Goal: Task Accomplishment & Management: Manage account settings

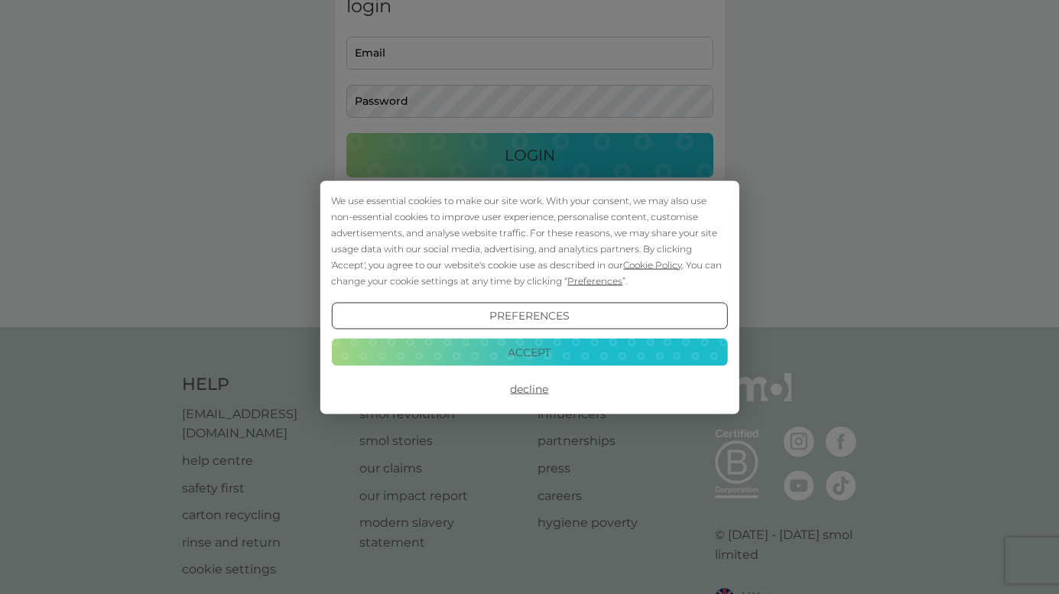
scroll to position [86, 0]
type input "[EMAIL_ADDRESS][DOMAIN_NAME]"
click at [533, 390] on button "Decline" at bounding box center [529, 389] width 396 height 28
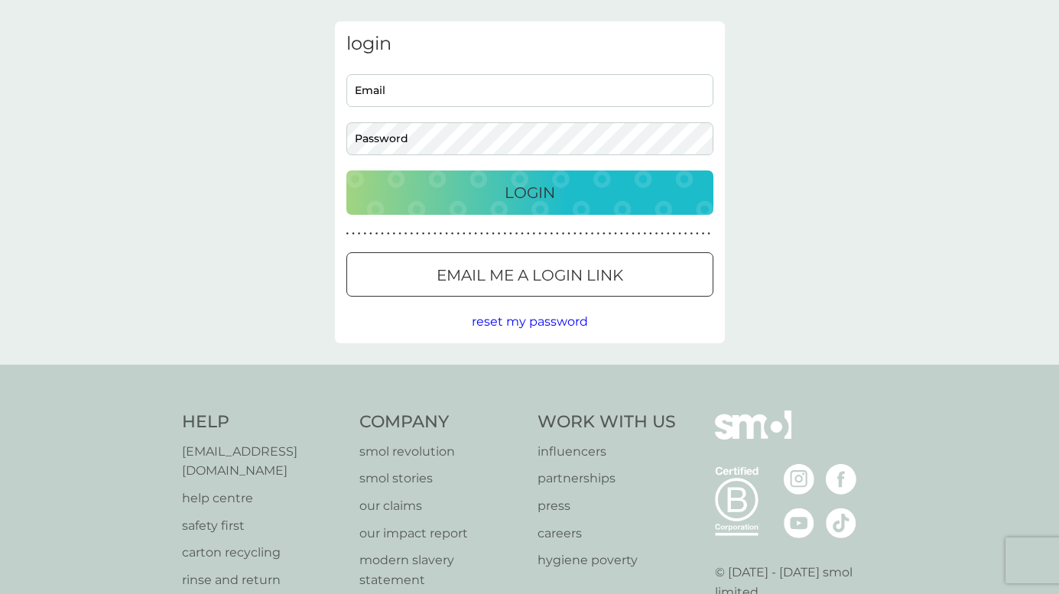
scroll to position [9, 0]
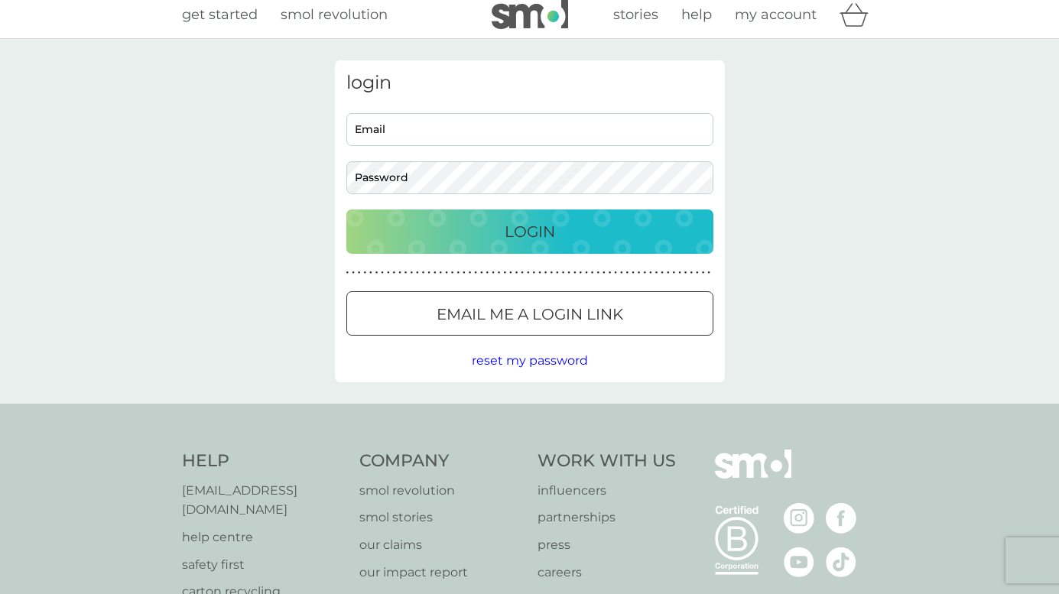
type input "mrsmoff@icloud.com"
click at [516, 239] on p "Login" at bounding box center [530, 231] width 50 height 24
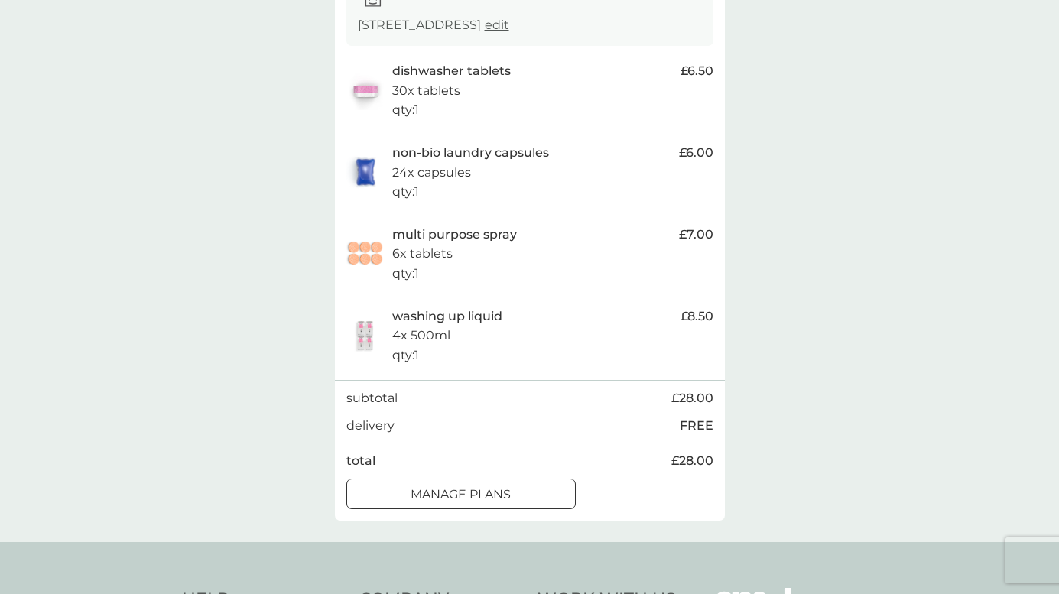
scroll to position [300, 0]
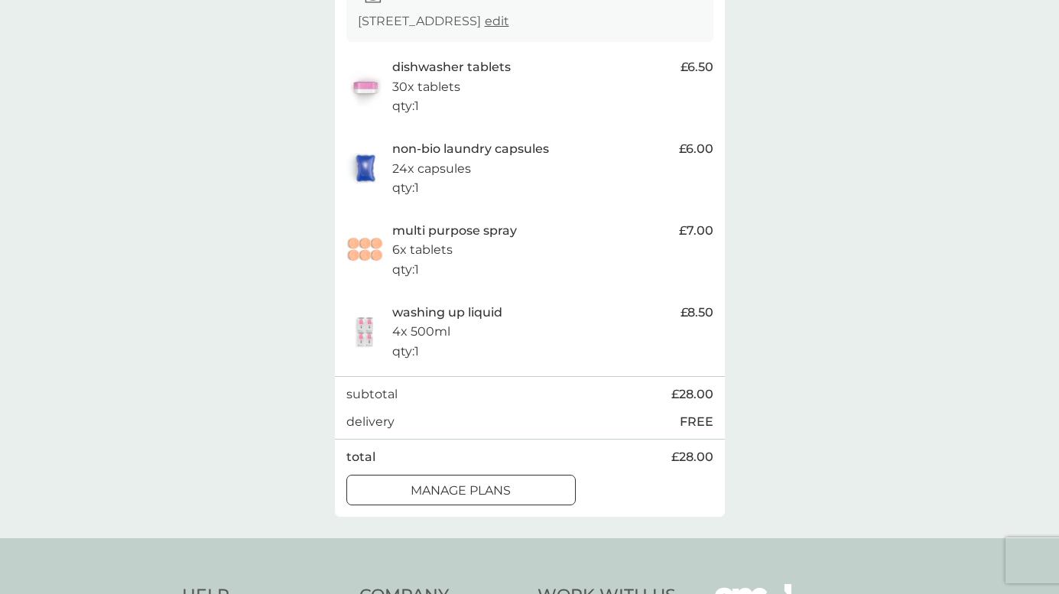
click at [446, 498] on div at bounding box center [460, 490] width 55 height 16
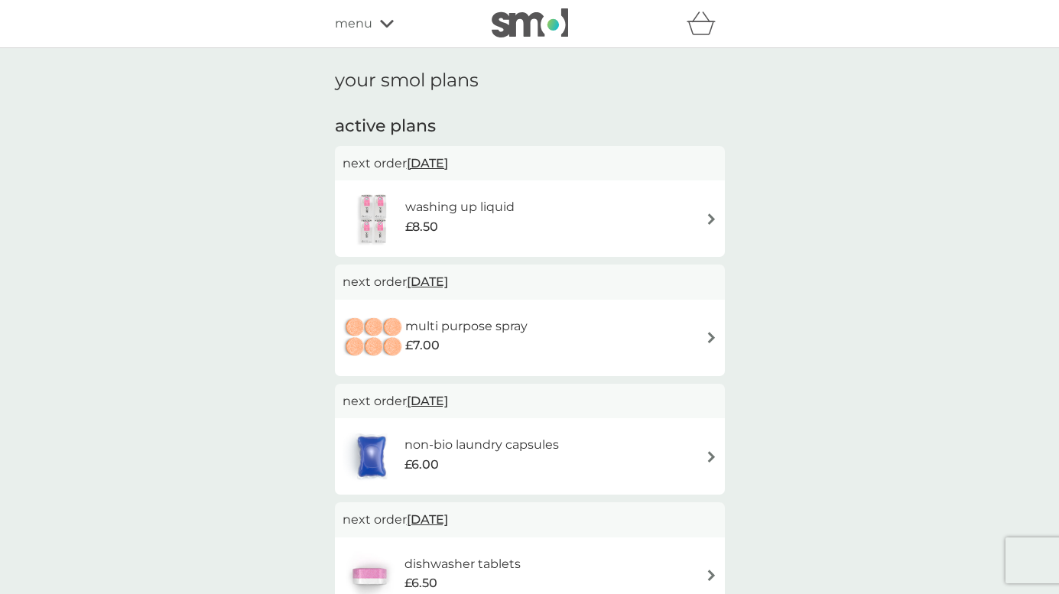
click at [448, 166] on span "[DATE]" at bounding box center [427, 163] width 41 height 30
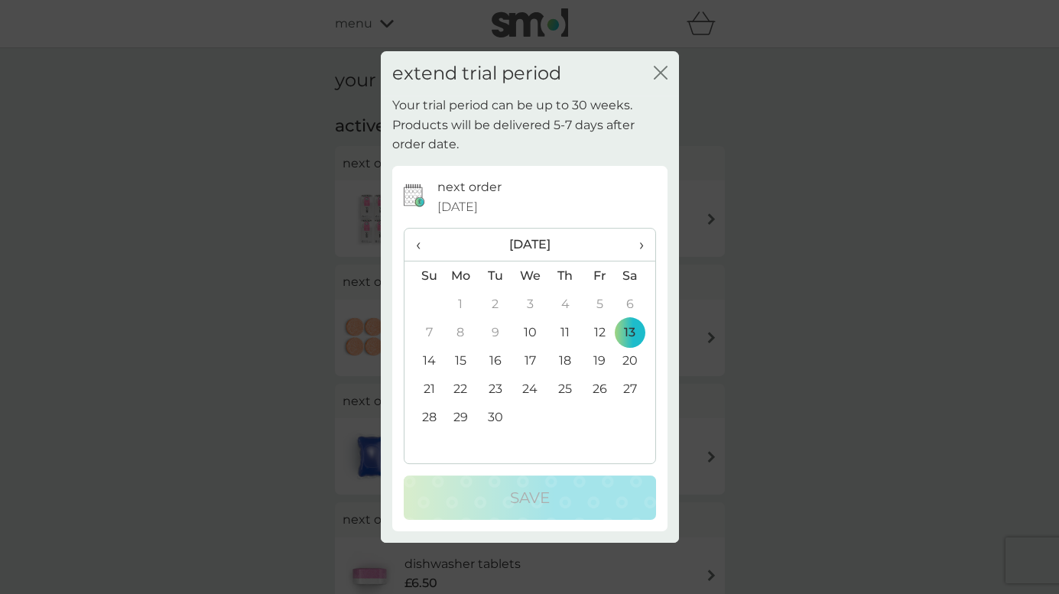
click at [769, 142] on div "extend trial period close Your trial period can be up to 30 weeks. Products wil…" at bounding box center [529, 297] width 1059 height 594
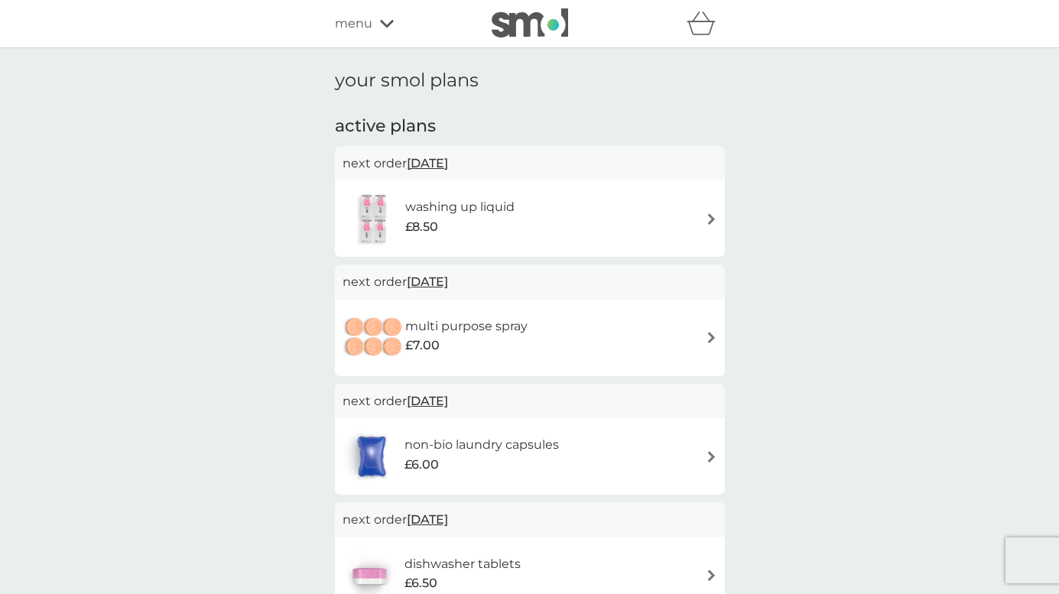
click at [352, 24] on span "menu" at bounding box center [353, 24] width 37 height 20
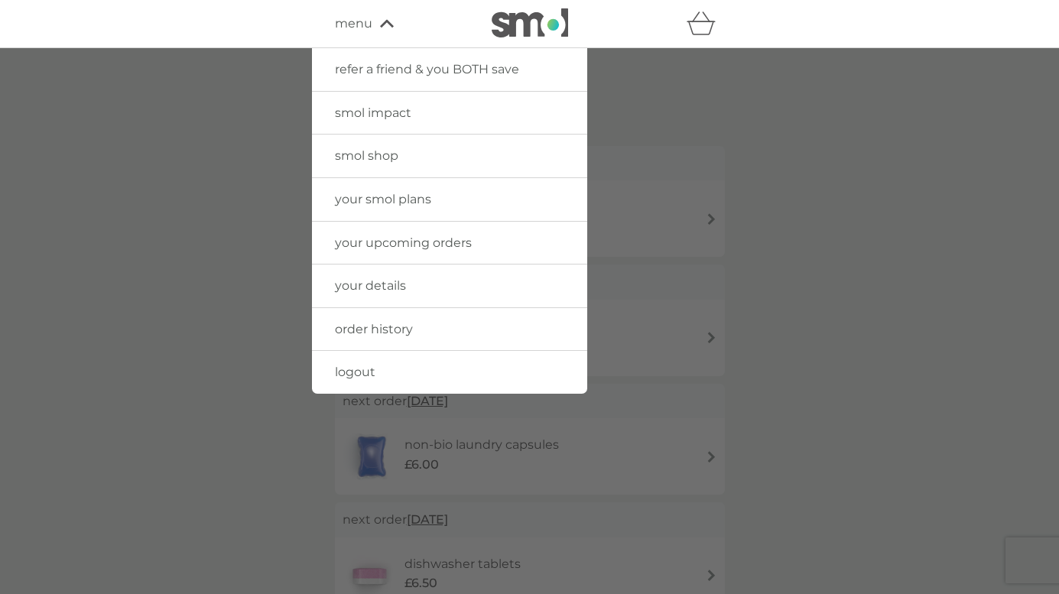
click at [427, 200] on span "your smol plans" at bounding box center [383, 199] width 96 height 15
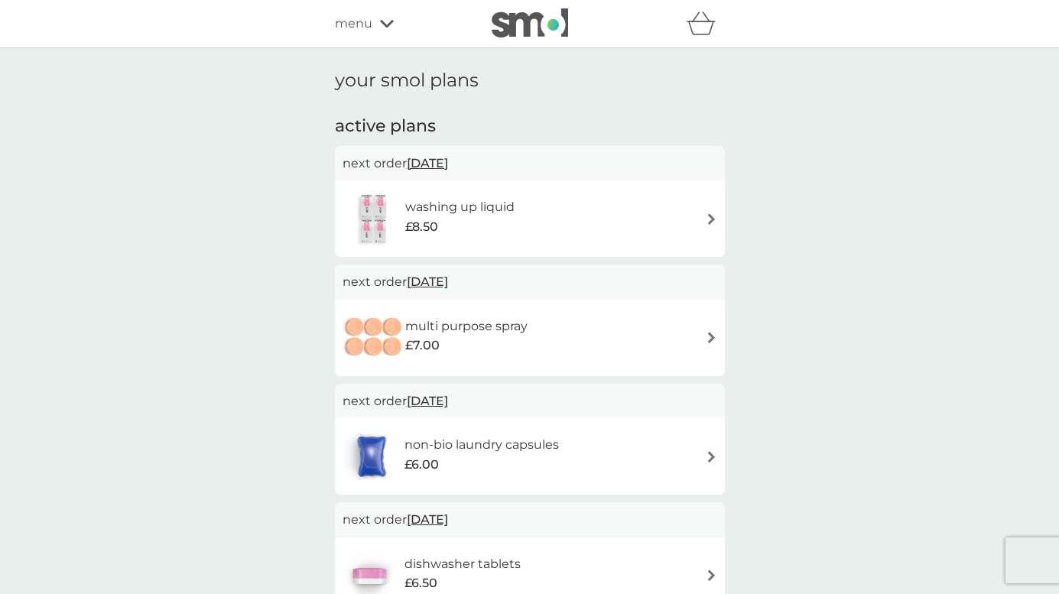
click at [710, 217] on img at bounding box center [711, 218] width 11 height 11
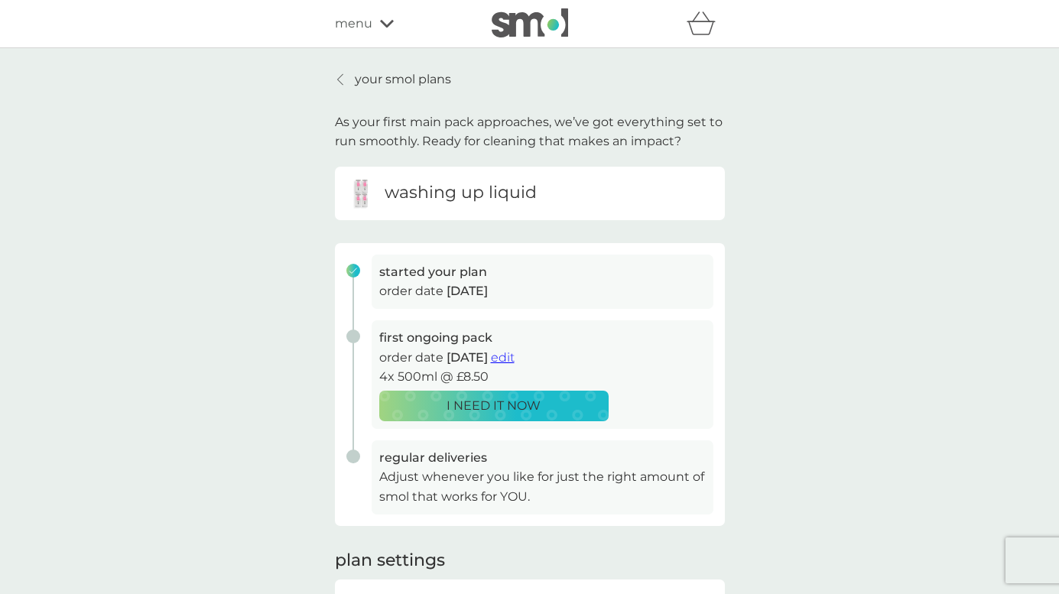
click at [340, 69] on div "your smol plans As your first main pack approaches, we’ve got everything set to…" at bounding box center [529, 407] width 1059 height 719
click at [341, 80] on icon at bounding box center [340, 79] width 6 height 12
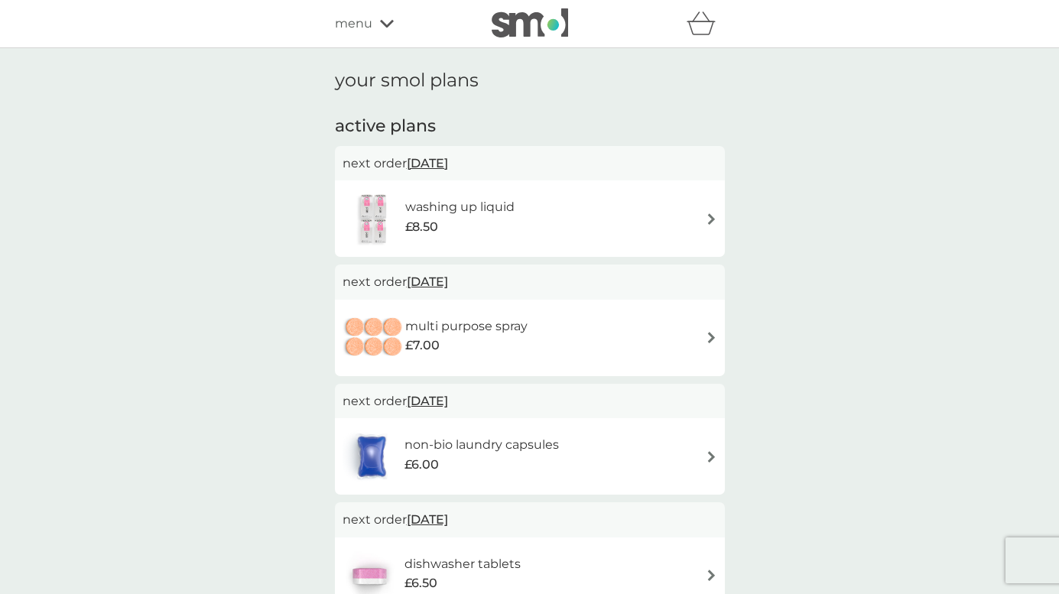
click at [448, 161] on span "[DATE]" at bounding box center [427, 163] width 41 height 30
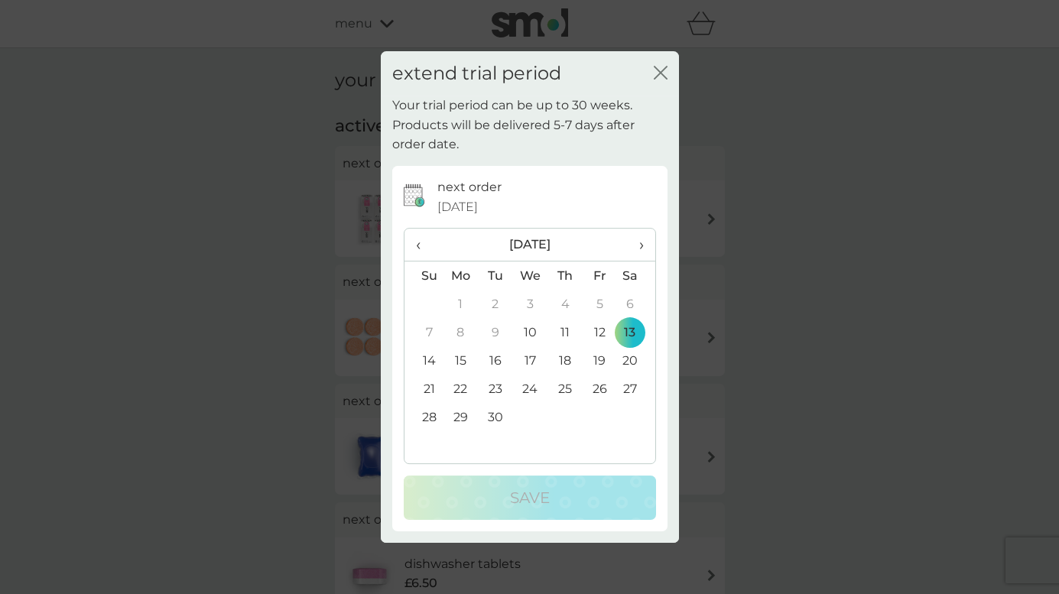
click at [633, 392] on td "27" at bounding box center [635, 389] width 38 height 28
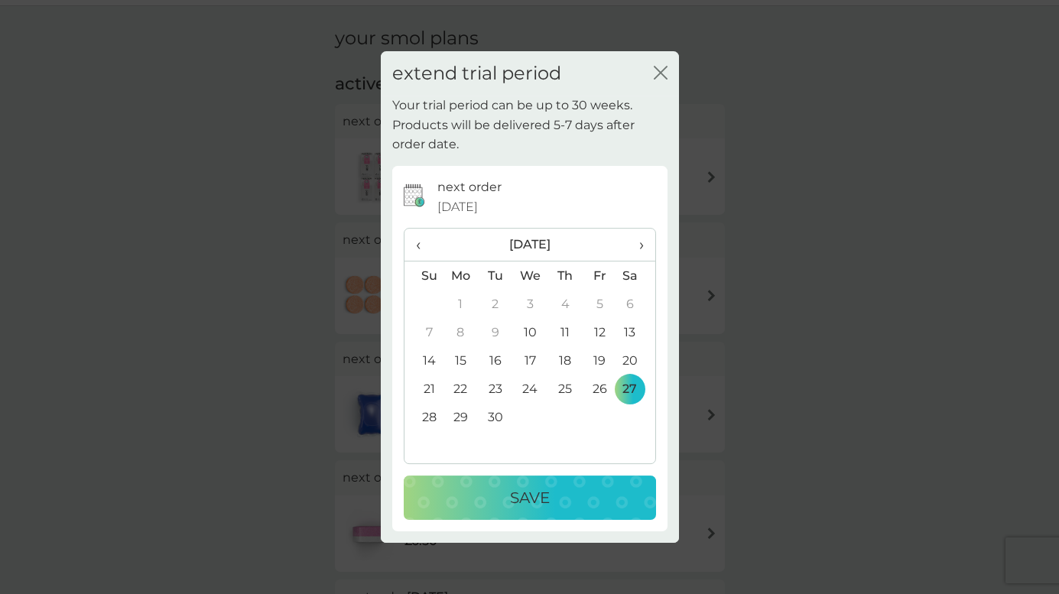
scroll to position [43, 0]
click at [636, 253] on span "›" at bounding box center [635, 245] width 15 height 32
click at [633, 305] on td "4" at bounding box center [635, 304] width 38 height 28
click at [521, 505] on p "Save" at bounding box center [530, 497] width 40 height 24
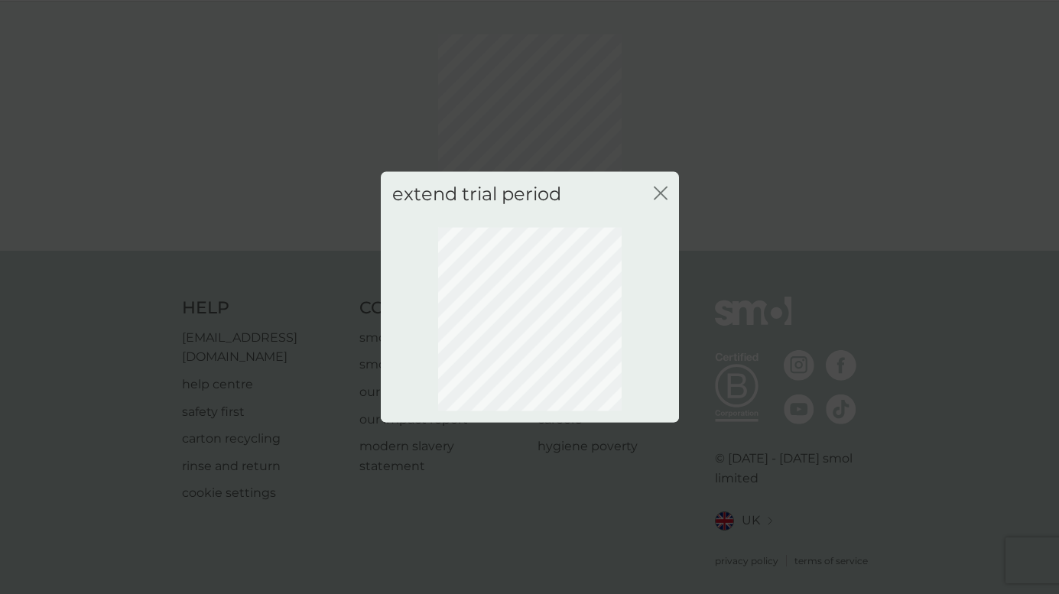
scroll to position [0, 0]
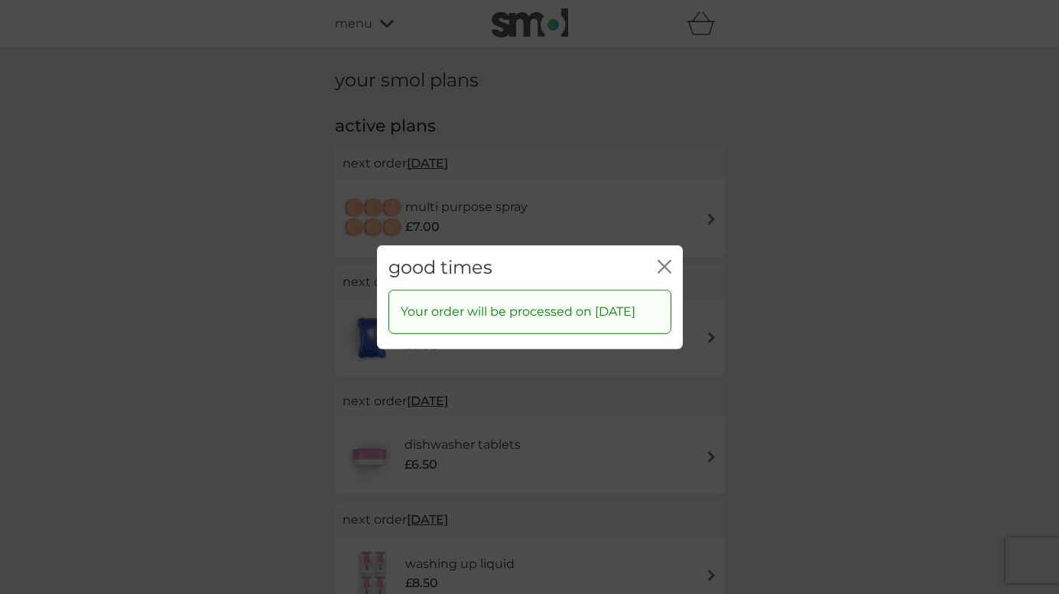
click at [664, 260] on icon "close" at bounding box center [667, 266] width 6 height 12
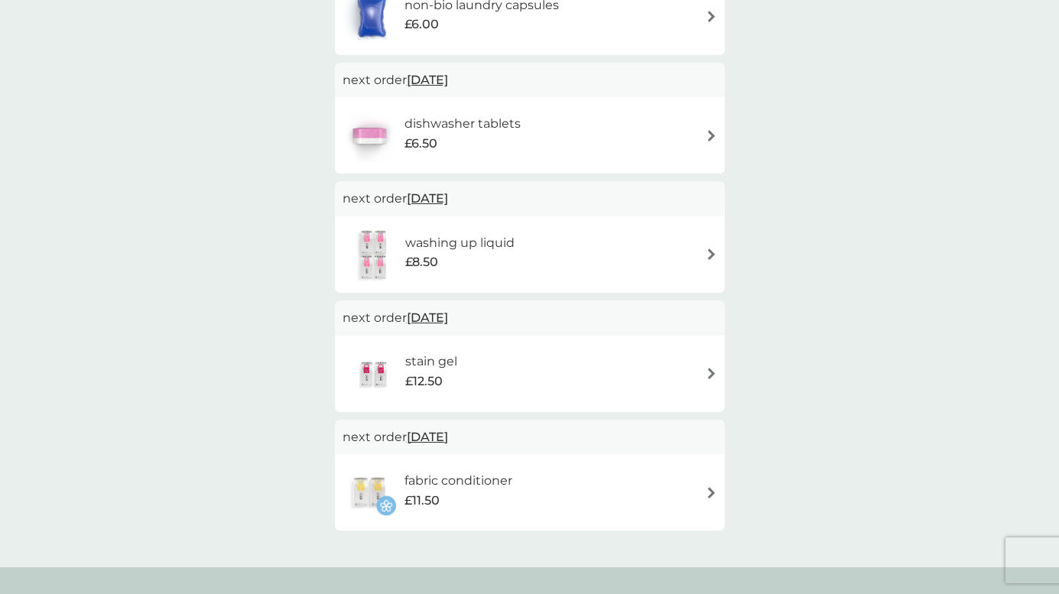
scroll to position [325, 0]
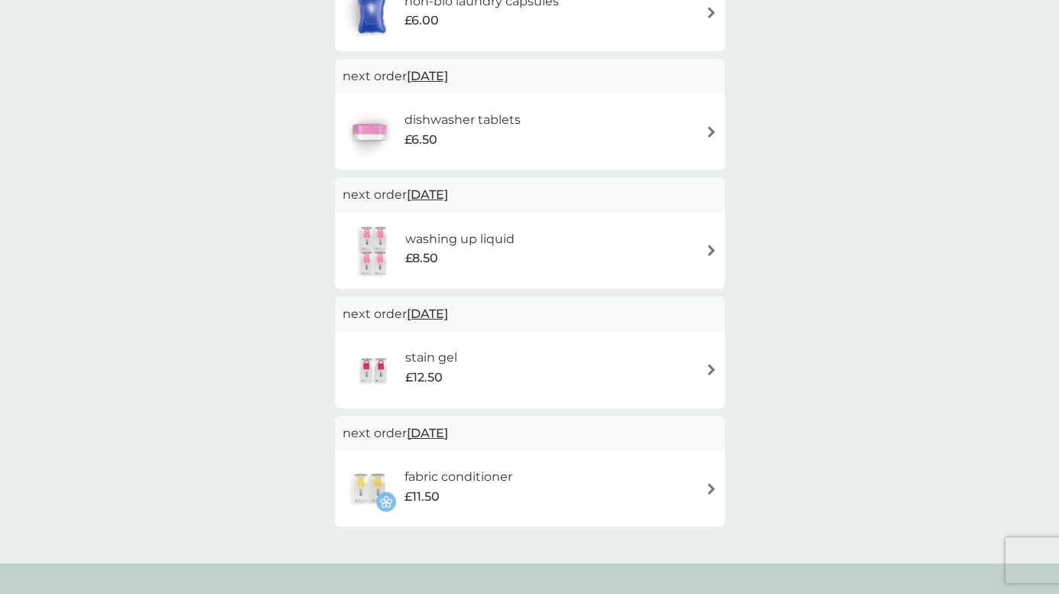
click at [711, 365] on img at bounding box center [711, 369] width 11 height 11
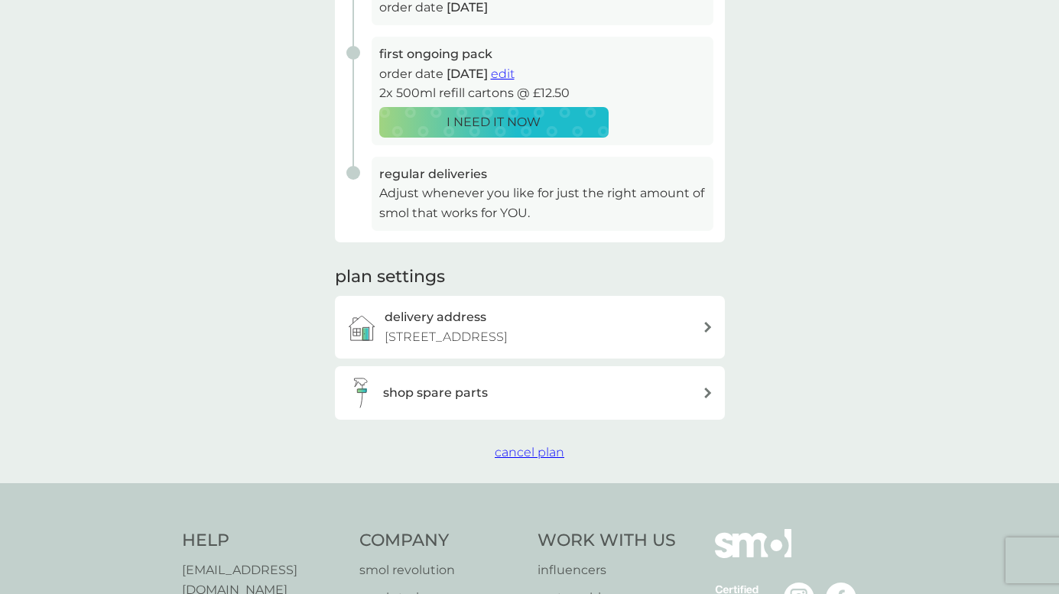
scroll to position [285, 0]
click at [513, 458] on span "cancel plan" at bounding box center [530, 450] width 70 height 15
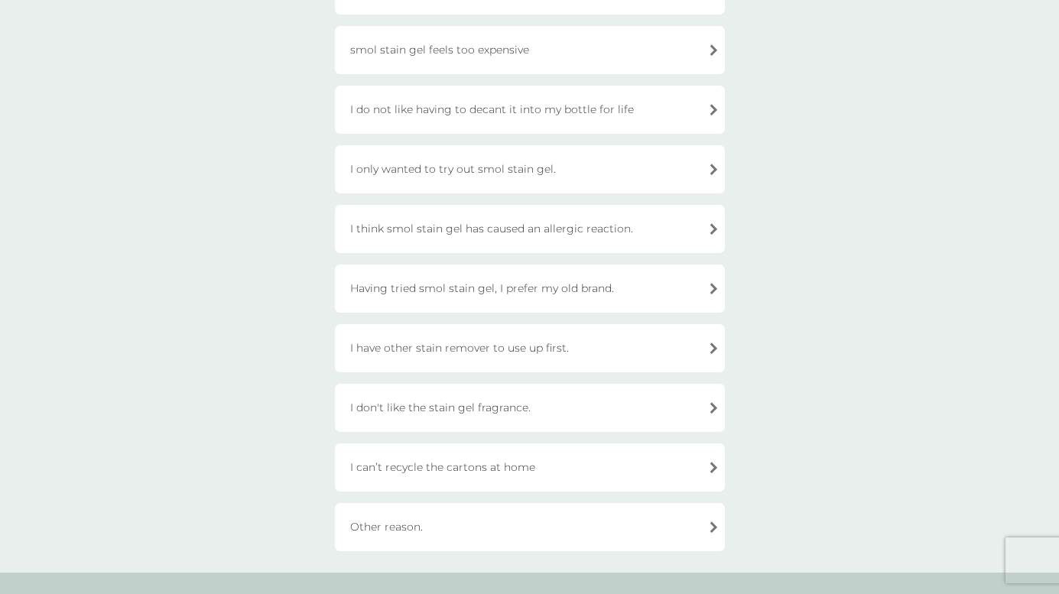
scroll to position [276, 0]
click at [595, 174] on div "I only wanted to try out smol stain gel." at bounding box center [530, 168] width 390 height 48
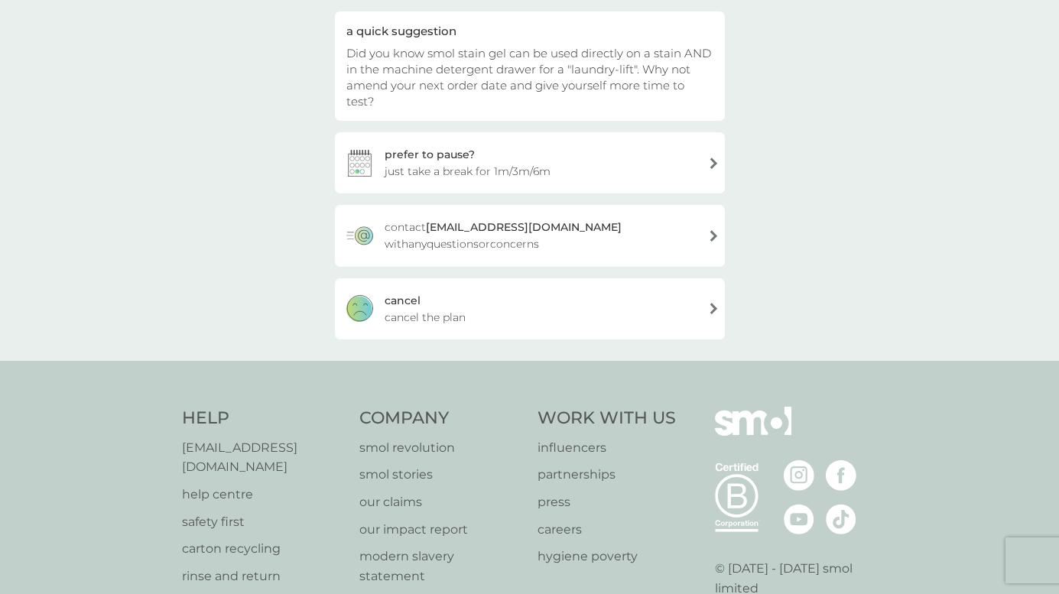
scroll to position [146, 0]
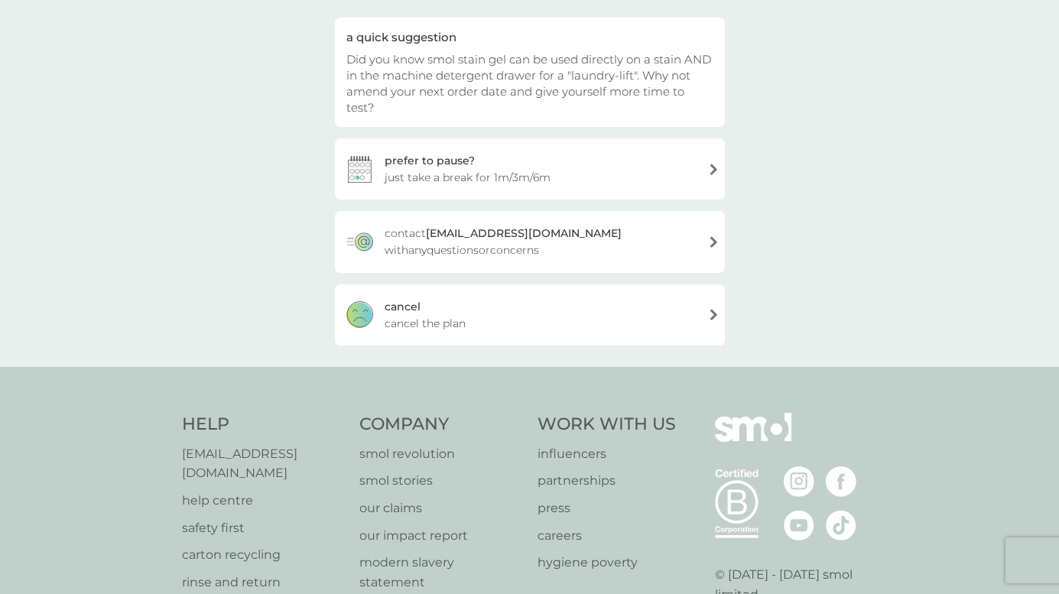
click at [524, 294] on div "[PERSON_NAME] the plan" at bounding box center [530, 314] width 390 height 61
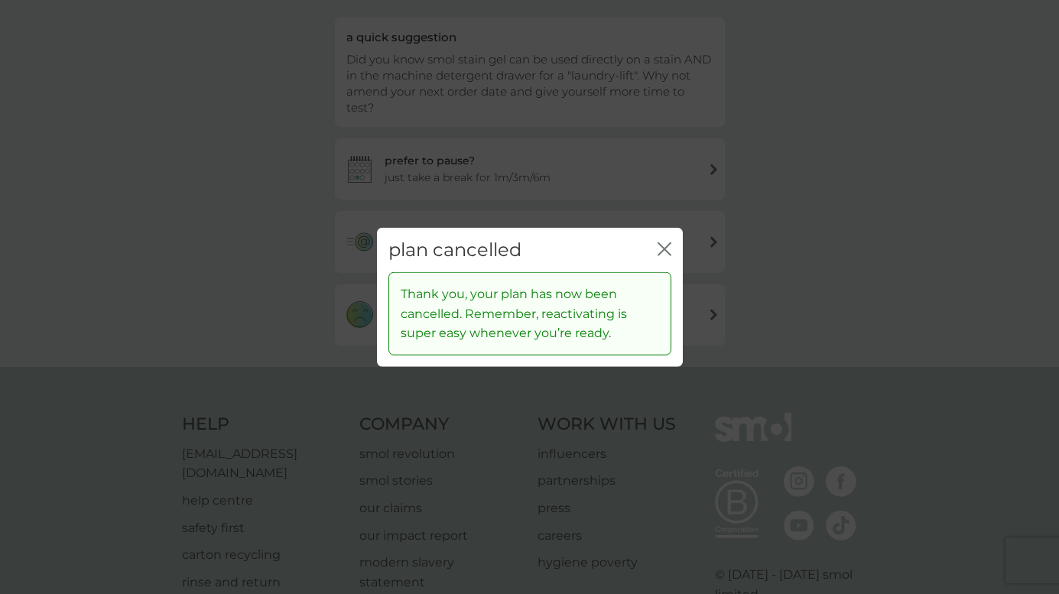
click at [660, 245] on icon "close" at bounding box center [661, 248] width 6 height 12
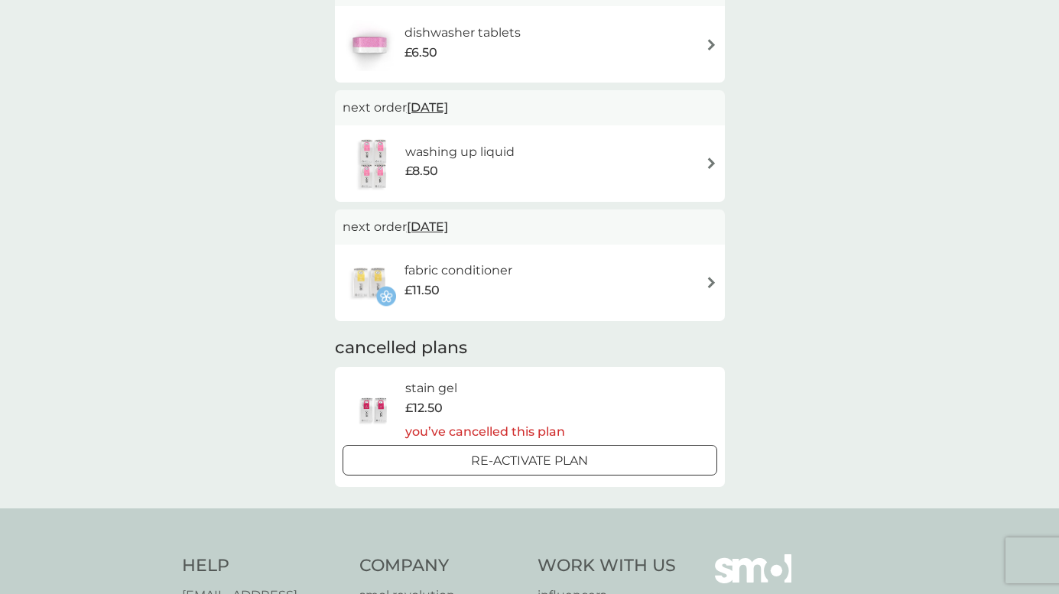
scroll to position [411, 0]
click at [519, 295] on div "fabric conditioner £11.50" at bounding box center [465, 282] width 123 height 43
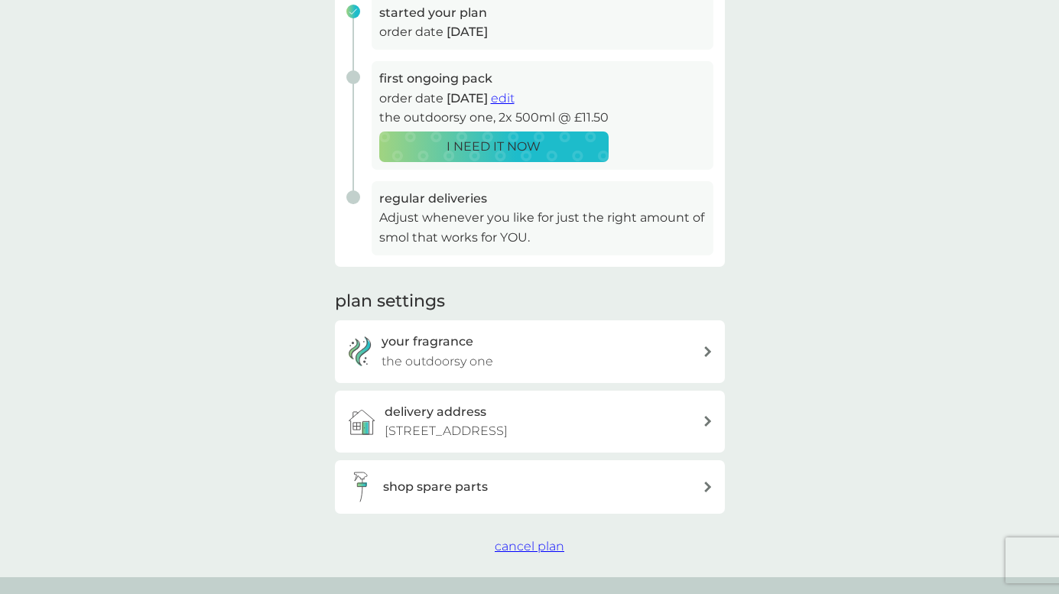
scroll to position [276, 0]
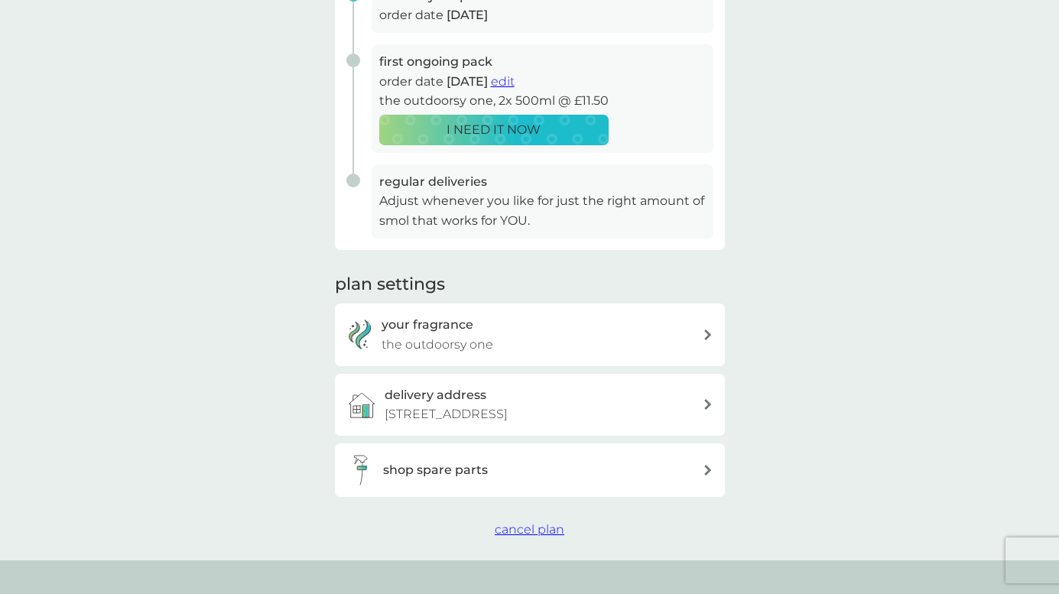
click at [516, 537] on span "cancel plan" at bounding box center [530, 529] width 70 height 15
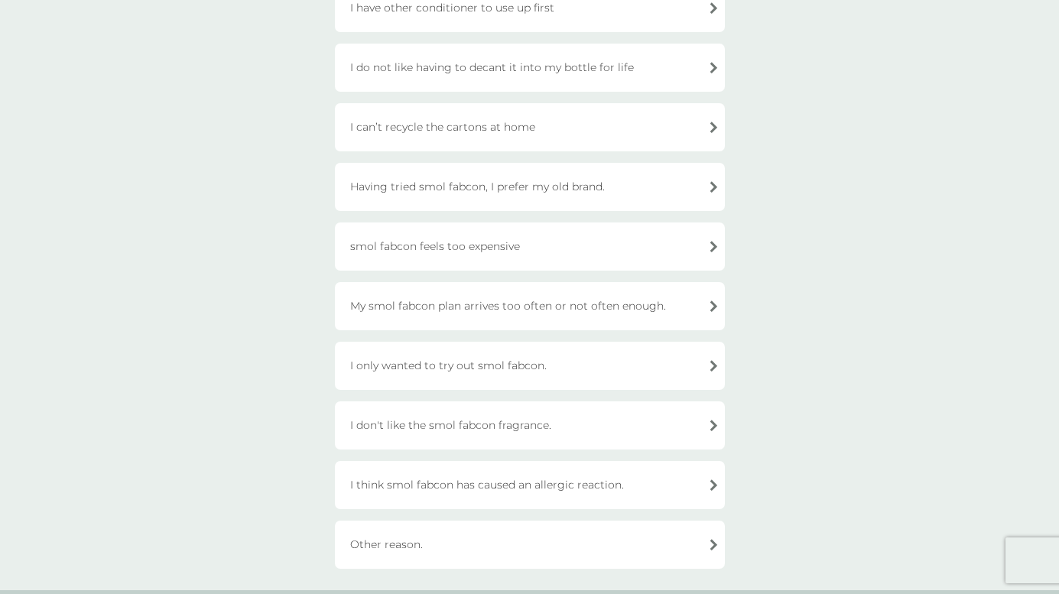
scroll to position [264, 0]
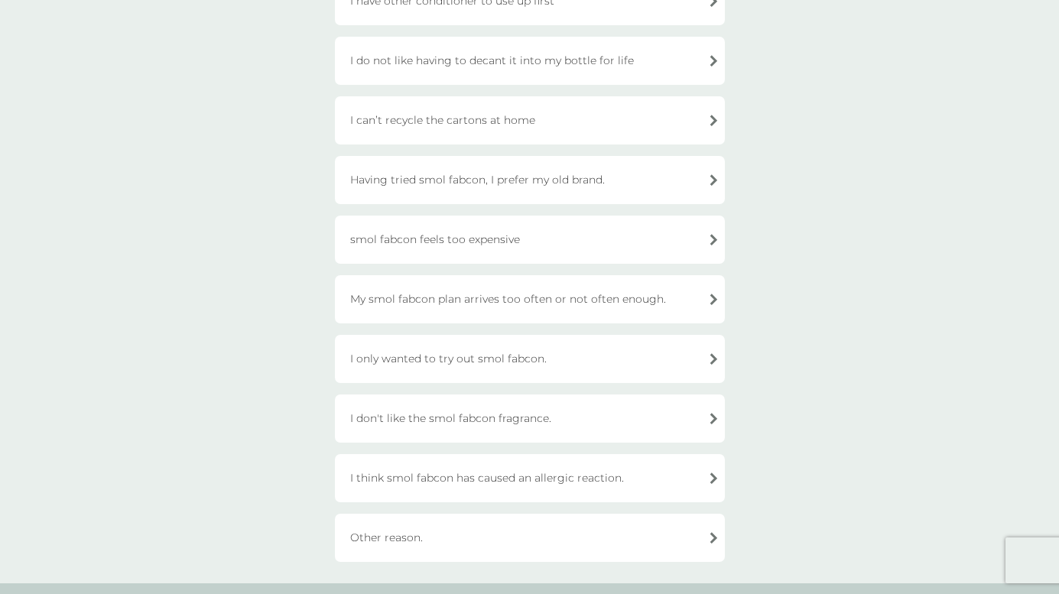
click at [582, 355] on div "I only wanted to try out smol fabcon." at bounding box center [530, 359] width 390 height 48
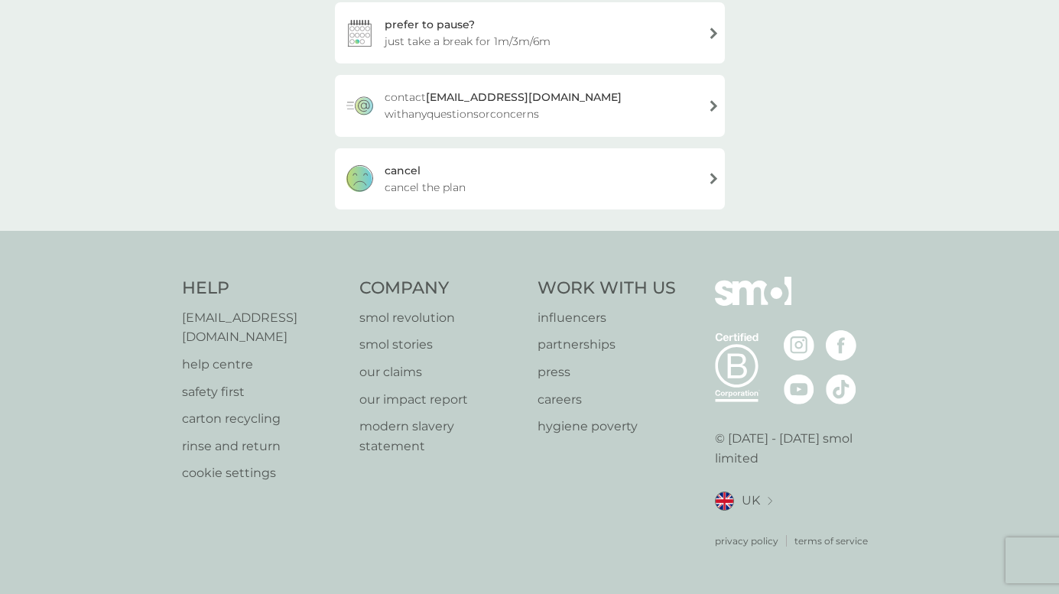
scroll to position [231, 0]
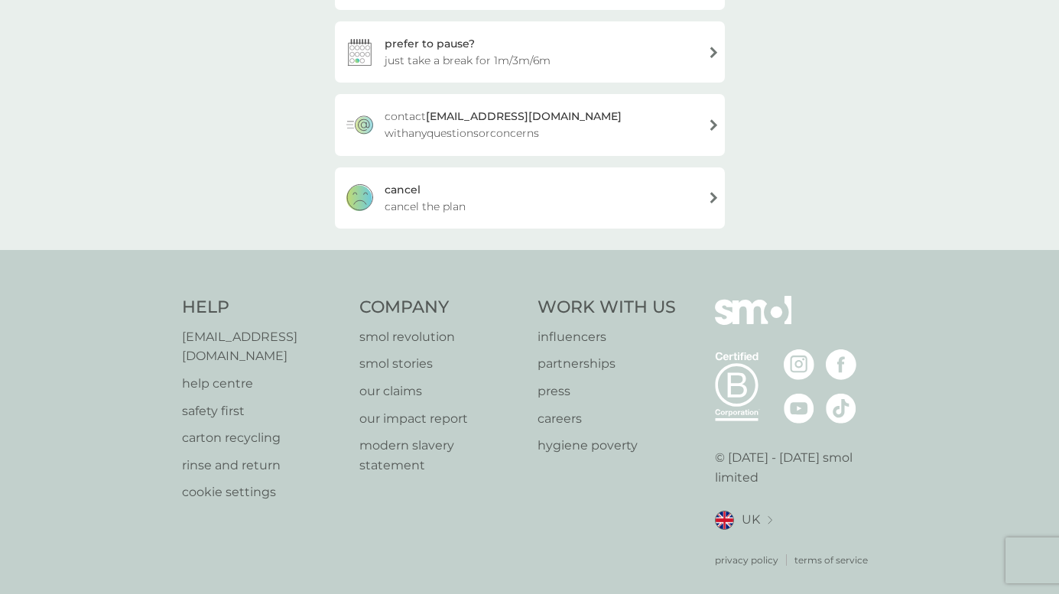
click at [423, 209] on span "cancel the plan" at bounding box center [424, 206] width 81 height 17
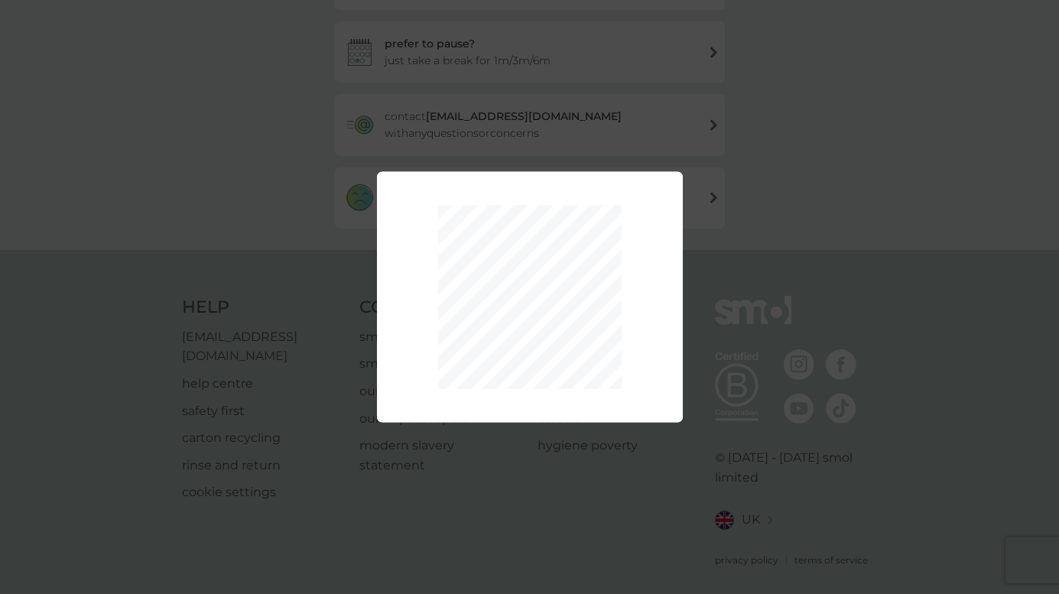
scroll to position [359, 0]
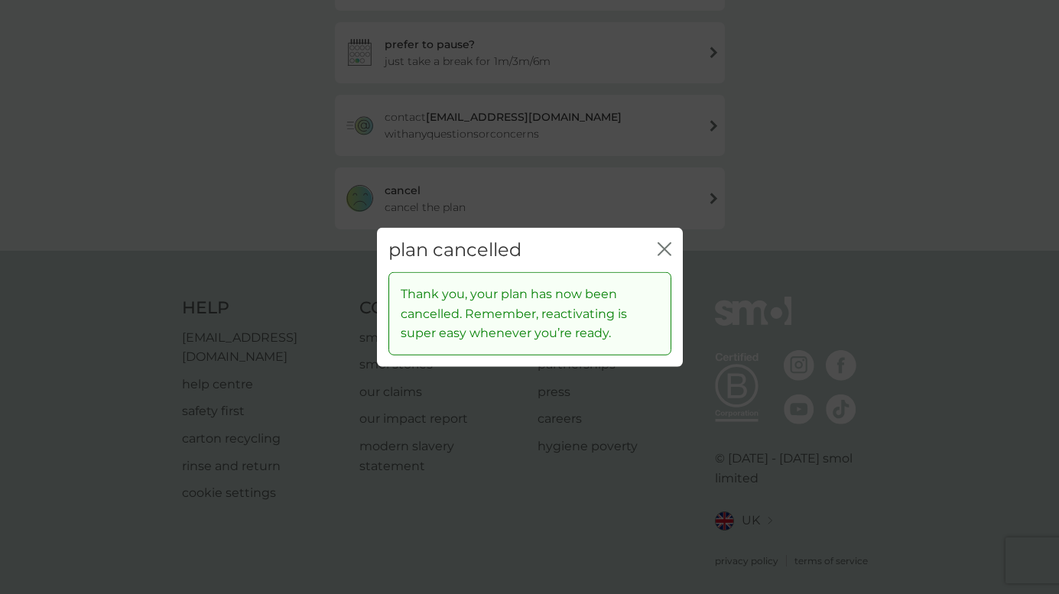
click at [657, 259] on div "close" at bounding box center [664, 249] width 14 height 22
click at [657, 248] on icon "close" at bounding box center [664, 249] width 14 height 14
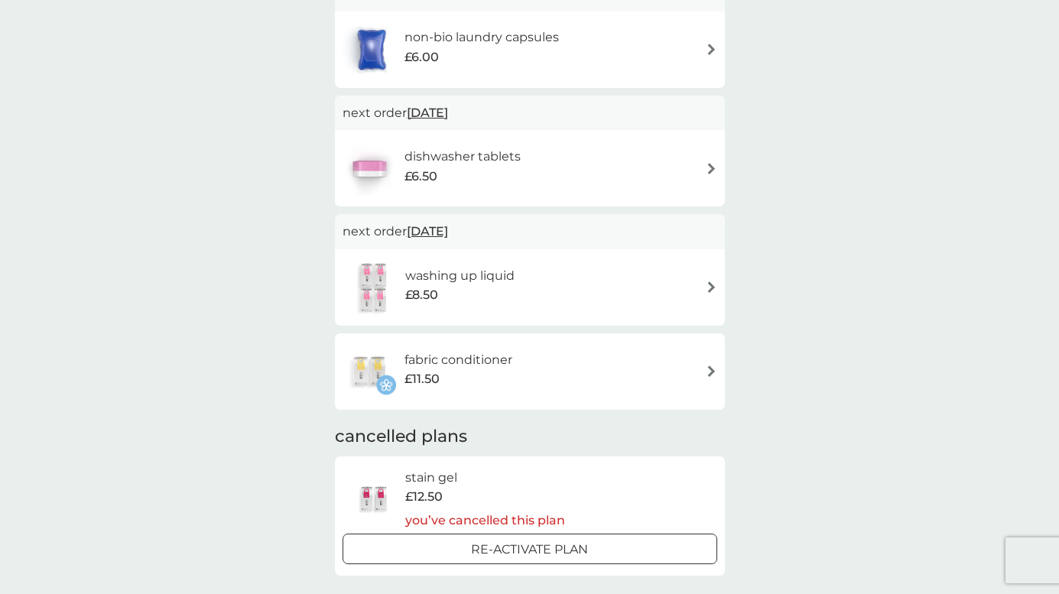
scroll to position [418, 0]
click at [587, 362] on div "fabric conditioner £11.50" at bounding box center [529, 371] width 375 height 54
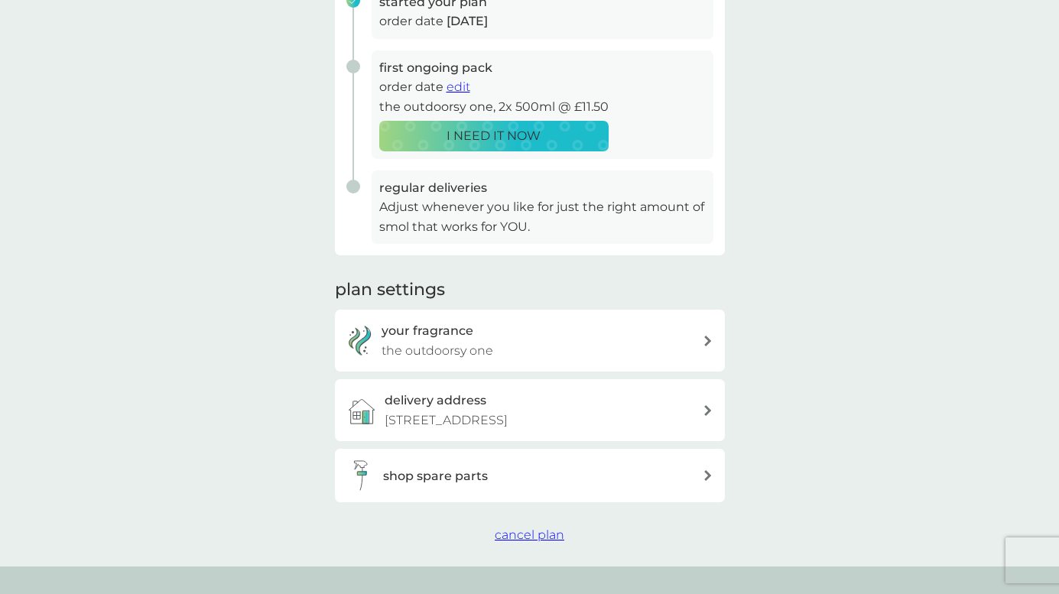
scroll to position [427, 0]
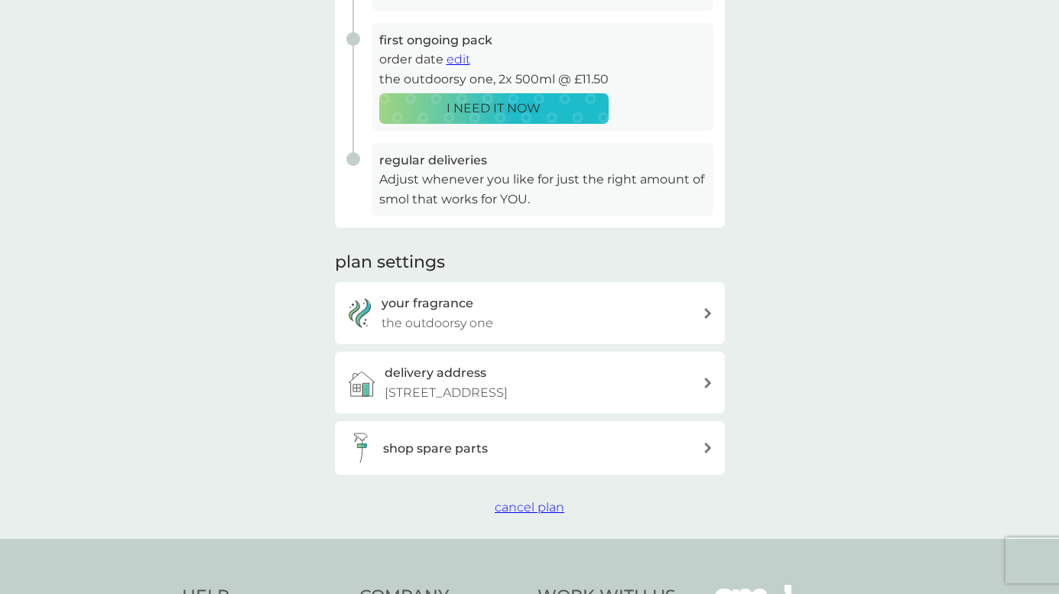
click at [515, 514] on span "cancel plan" at bounding box center [530, 507] width 70 height 15
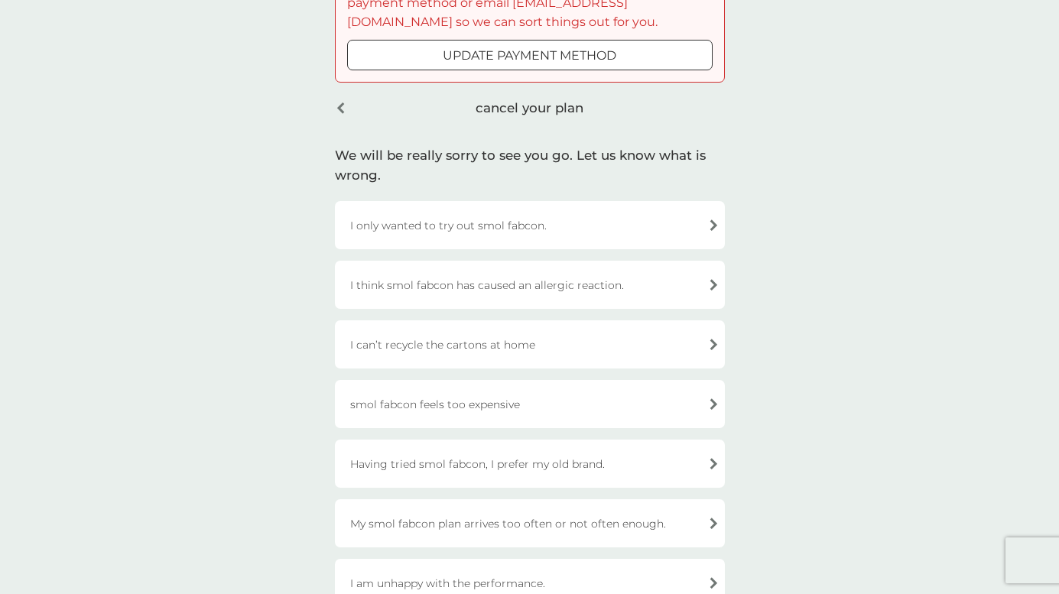
scroll to position [97, 0]
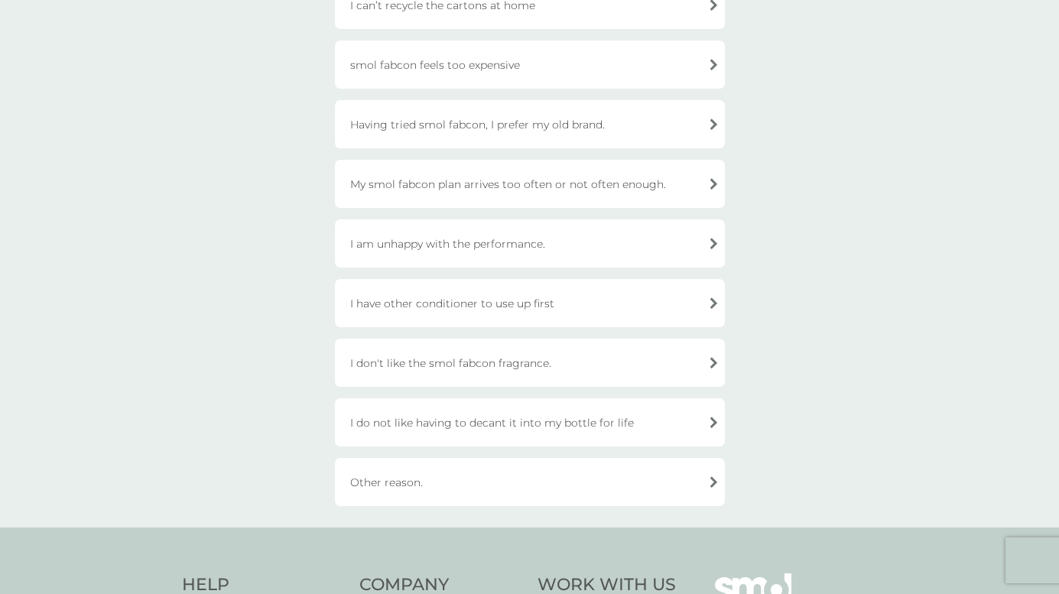
click at [438, 491] on div "Other reason." at bounding box center [530, 482] width 390 height 48
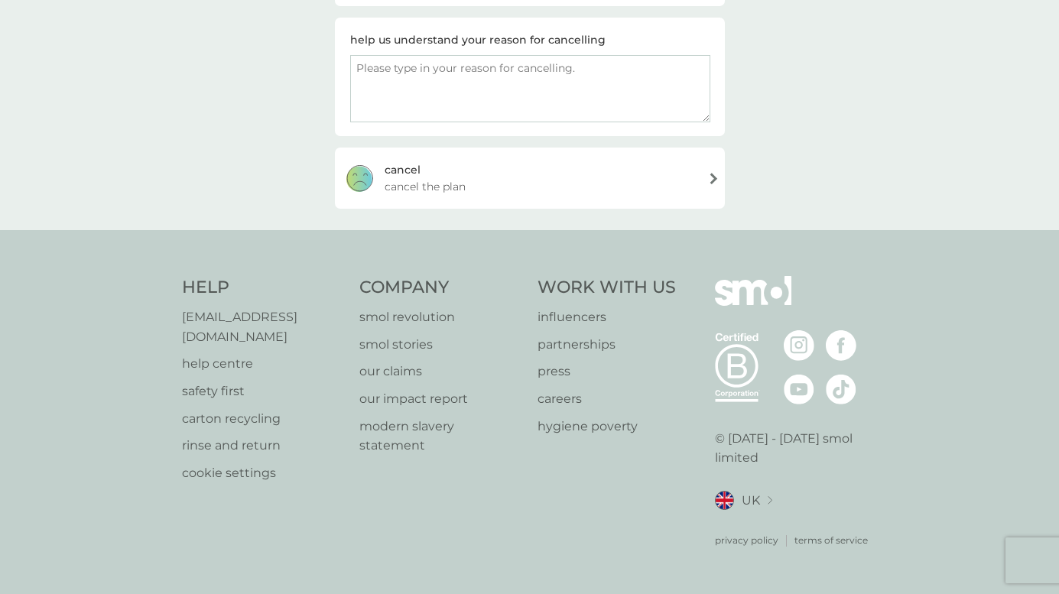
scroll to position [357, 0]
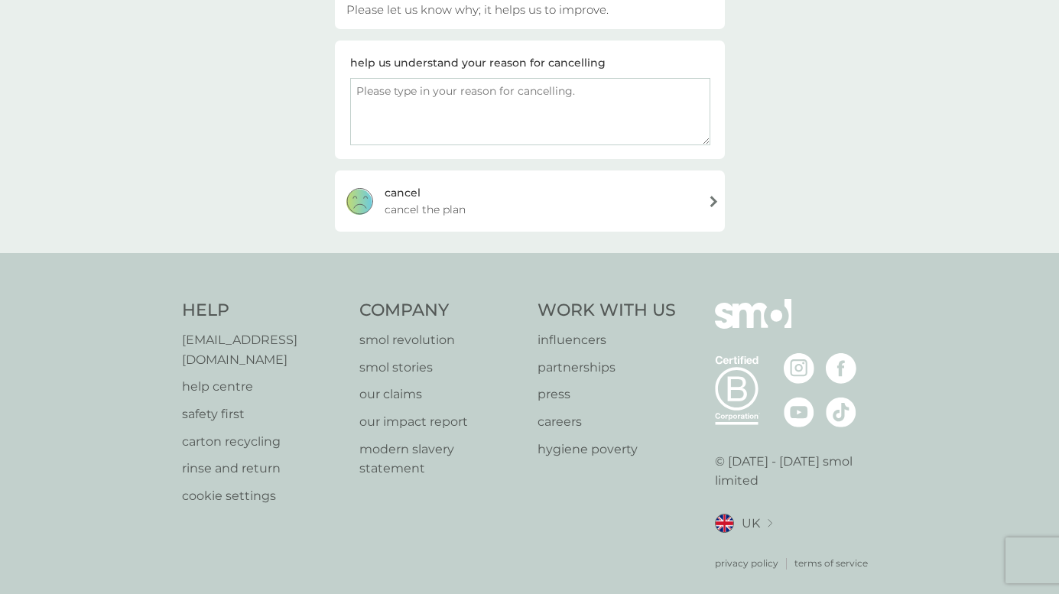
click at [390, 193] on div "cancel" at bounding box center [402, 192] width 36 height 17
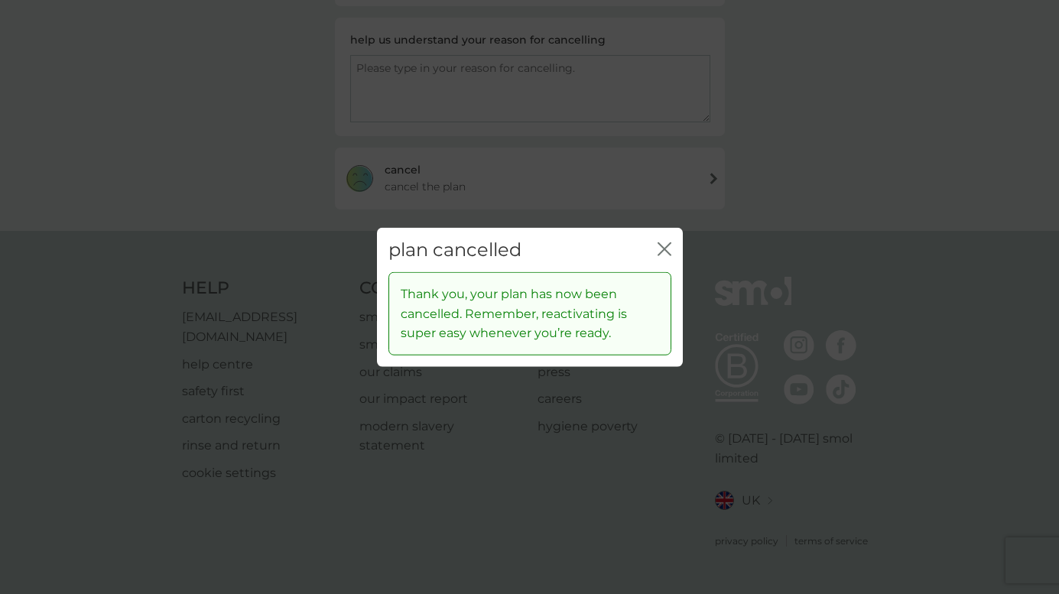
scroll to position [228, 0]
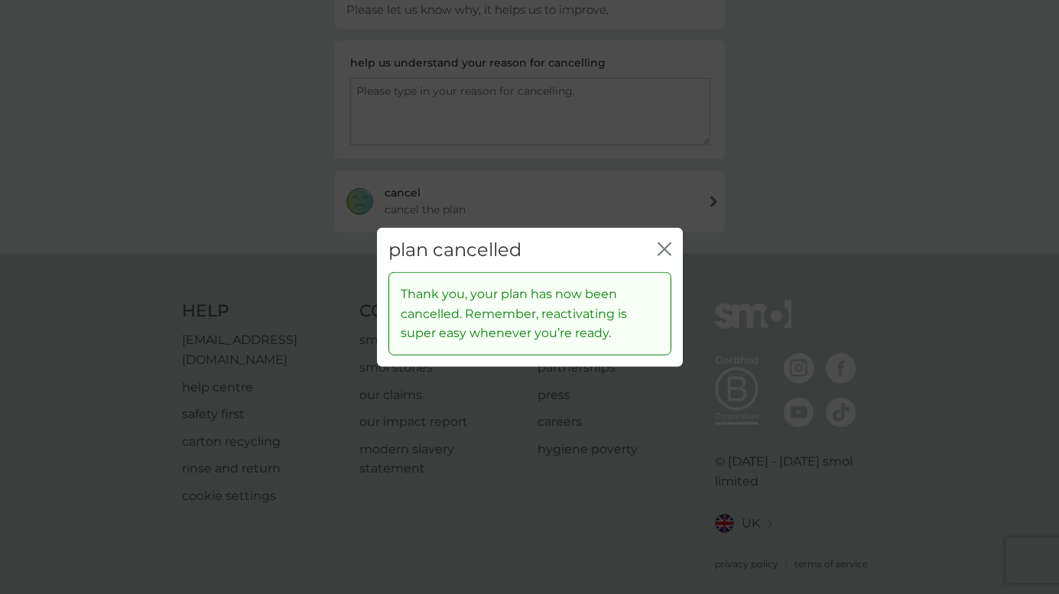
click at [667, 251] on icon "close" at bounding box center [667, 248] width 6 height 12
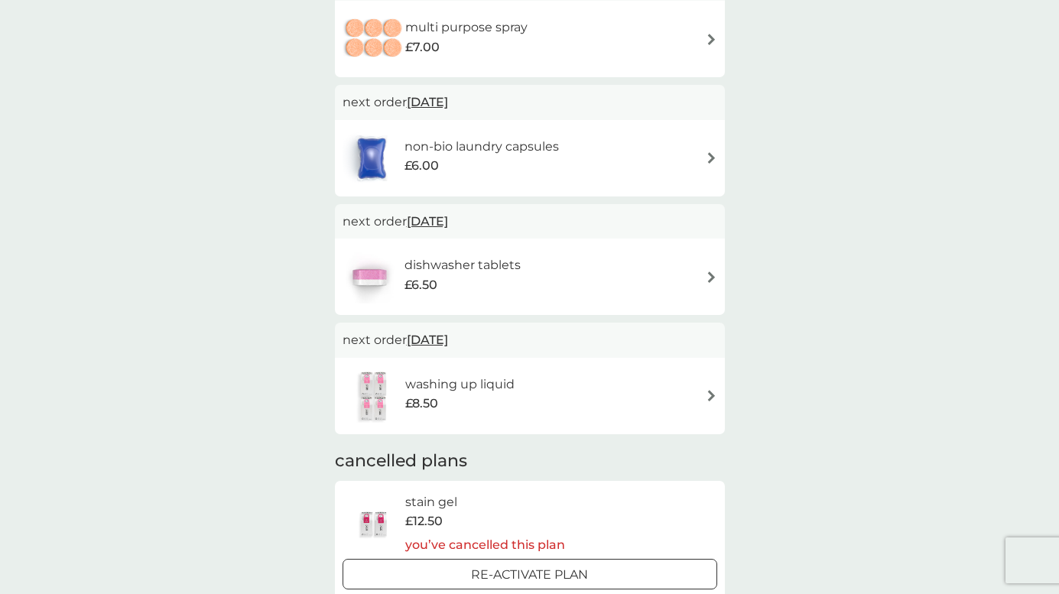
scroll to position [179, 0]
click at [488, 290] on div "£6.50" at bounding box center [462, 286] width 116 height 20
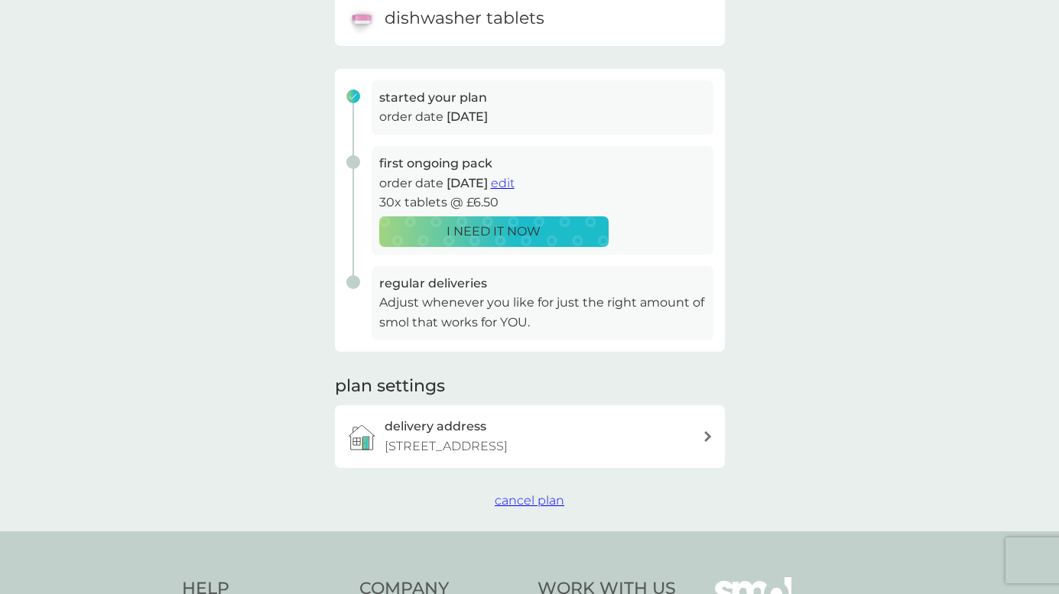
scroll to position [177, 0]
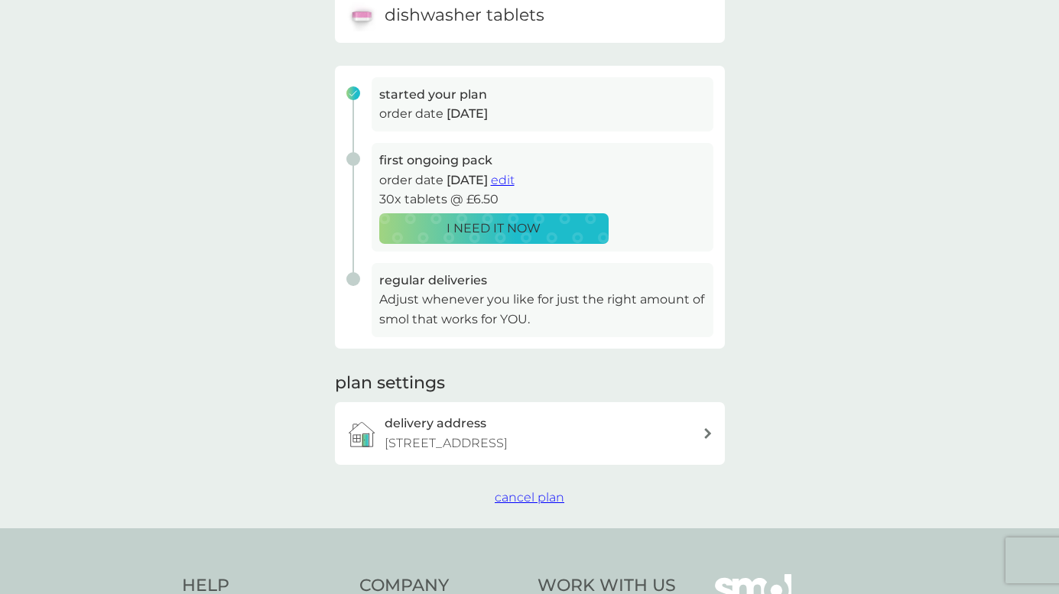
click at [518, 505] on span "cancel plan" at bounding box center [530, 497] width 70 height 15
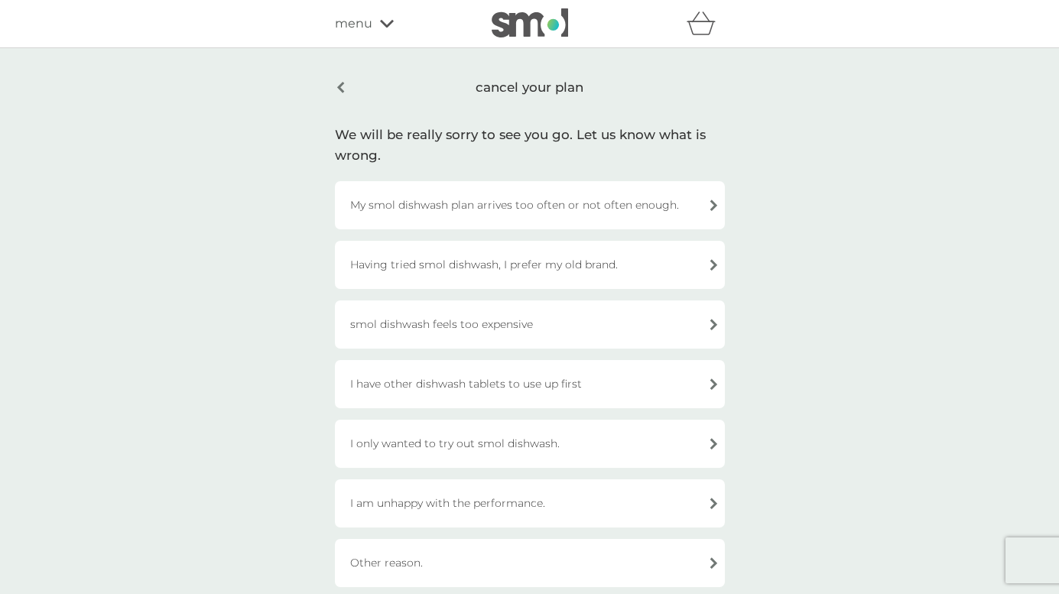
click at [501, 505] on div "I am unhappy with the performance." at bounding box center [530, 503] width 390 height 48
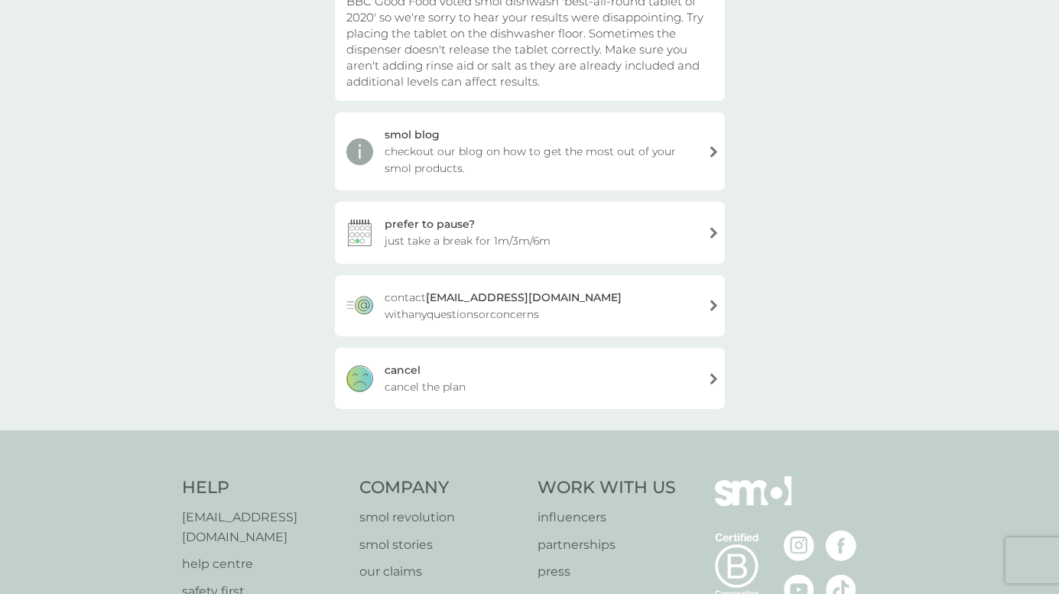
scroll to position [206, 0]
click at [495, 378] on div "[PERSON_NAME] the plan" at bounding box center [530, 376] width 390 height 61
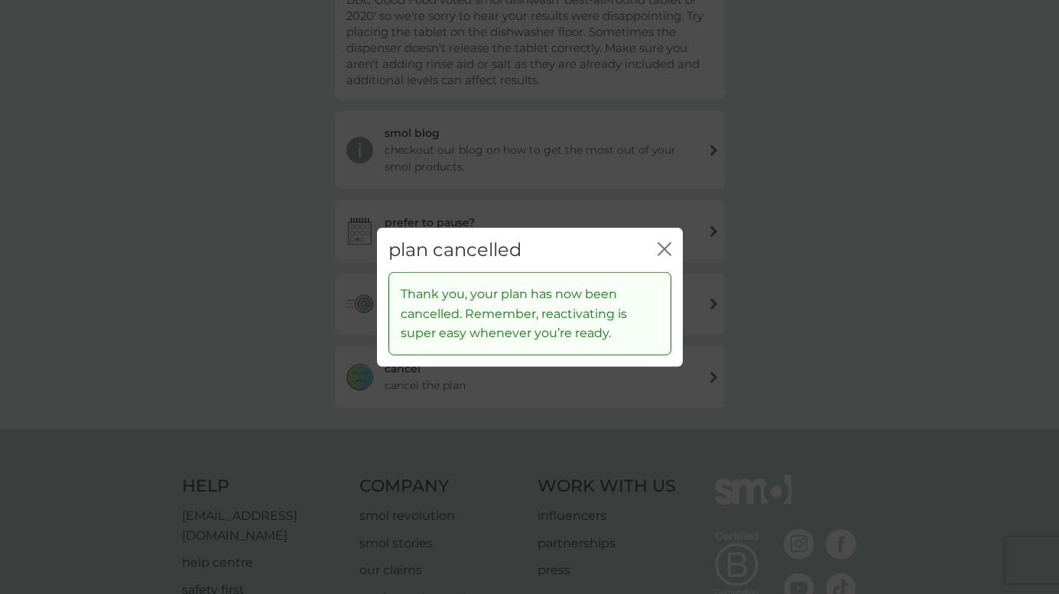
click at [661, 244] on icon "close" at bounding box center [664, 249] width 14 height 14
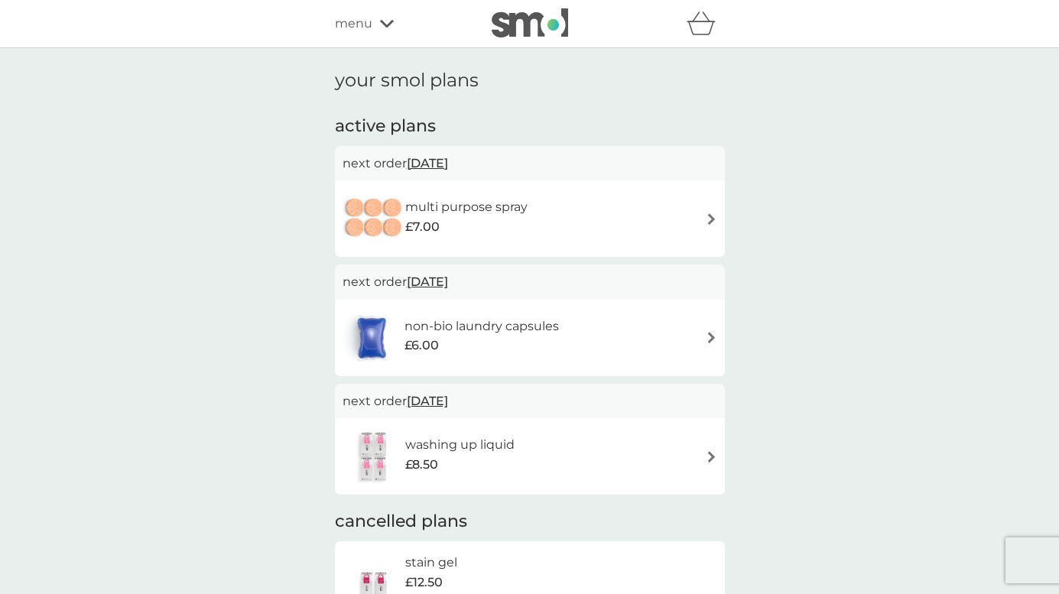
click at [514, 367] on div "non-bio laundry capsules £6.00" at bounding box center [530, 338] width 390 height 76
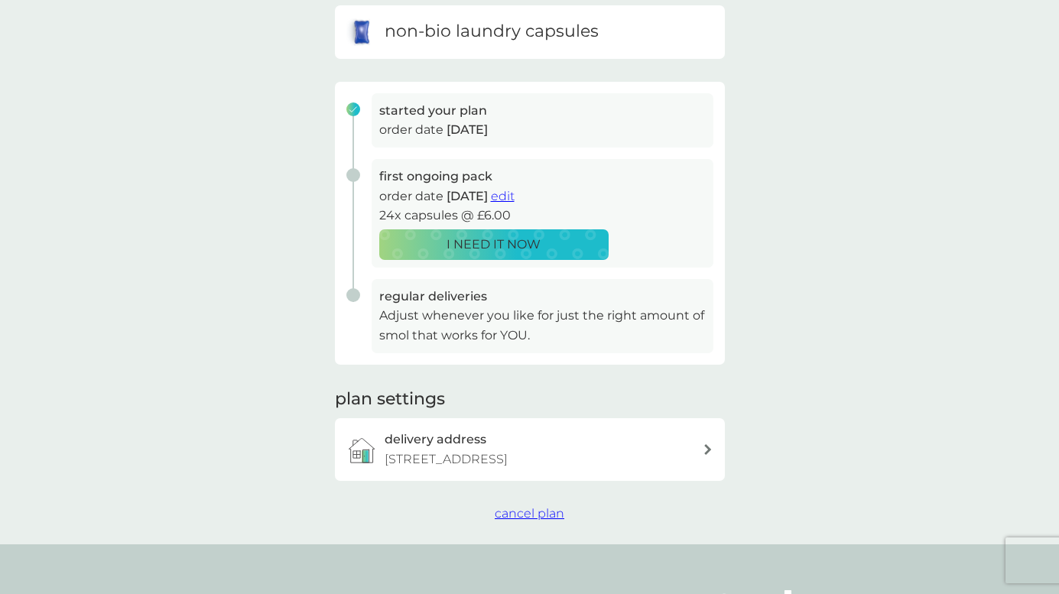
scroll to position [166, 0]
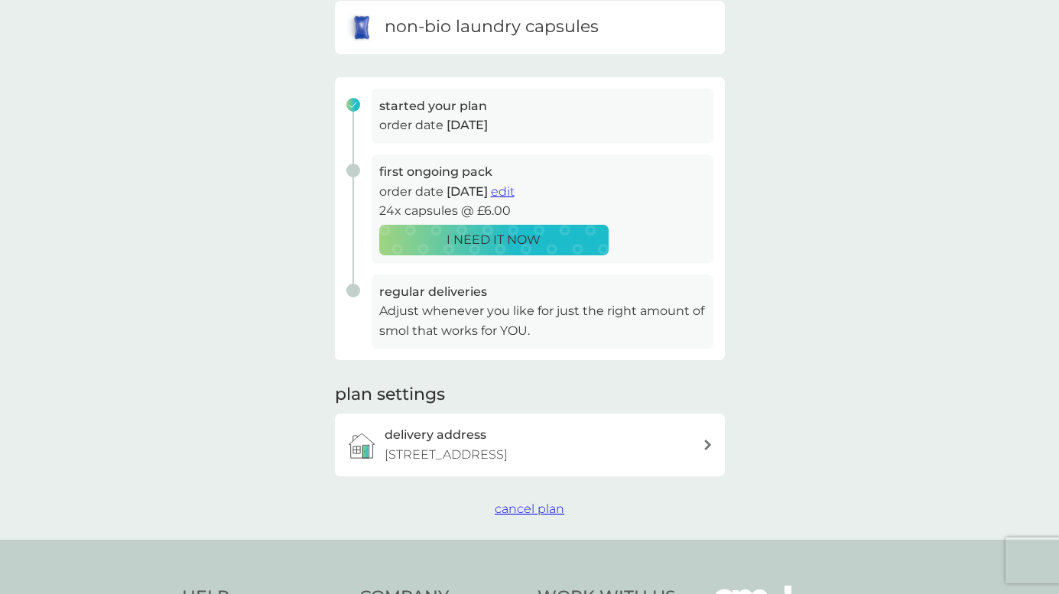
click at [526, 516] on span "cancel plan" at bounding box center [530, 508] width 70 height 15
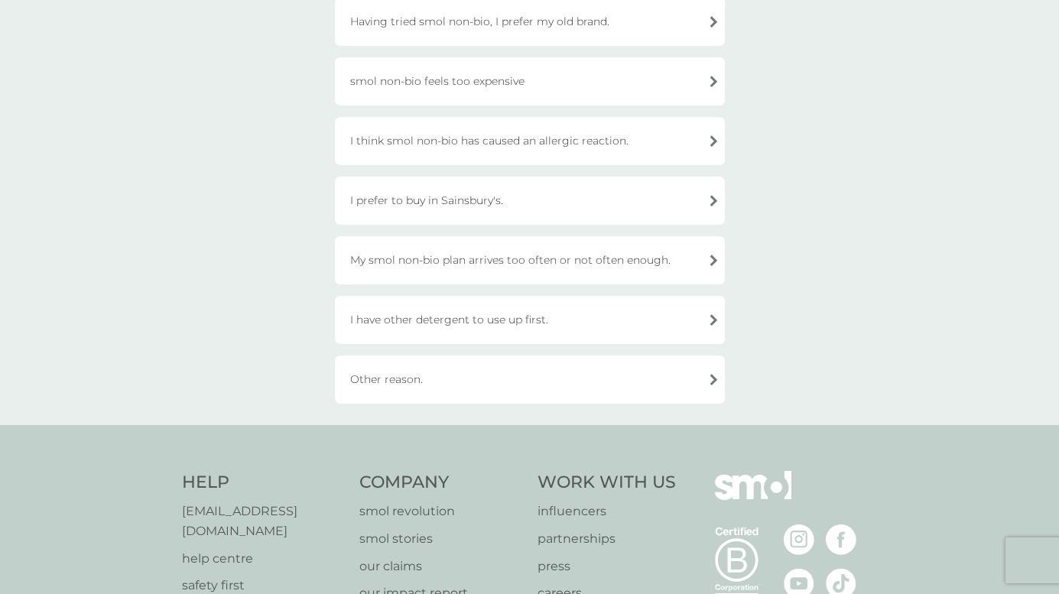
scroll to position [420, 0]
click at [559, 218] on div "I prefer to buy in Sainsbury's." at bounding box center [530, 202] width 390 height 48
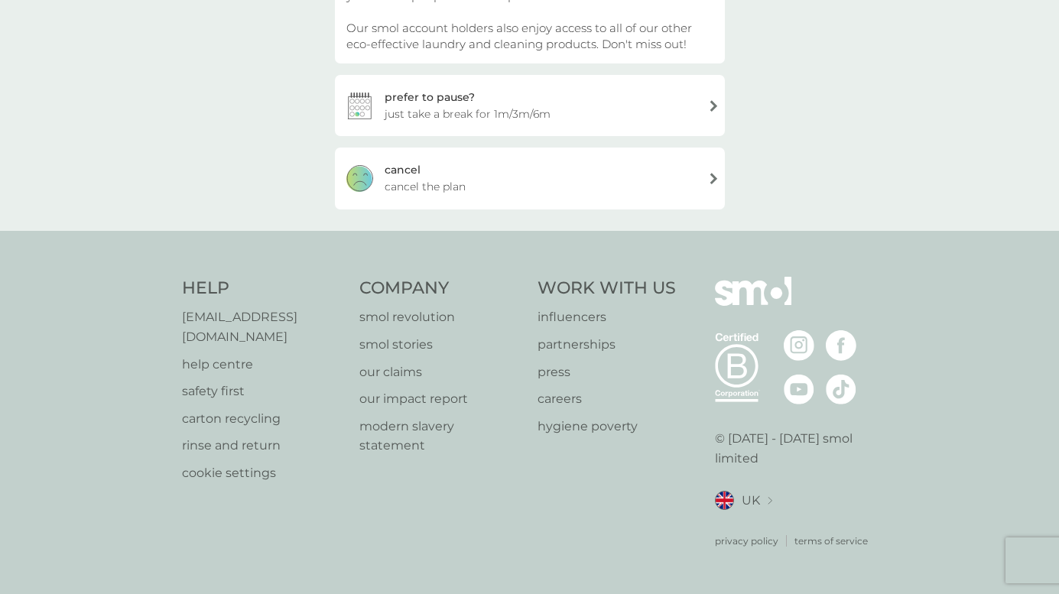
scroll to position [206, 0]
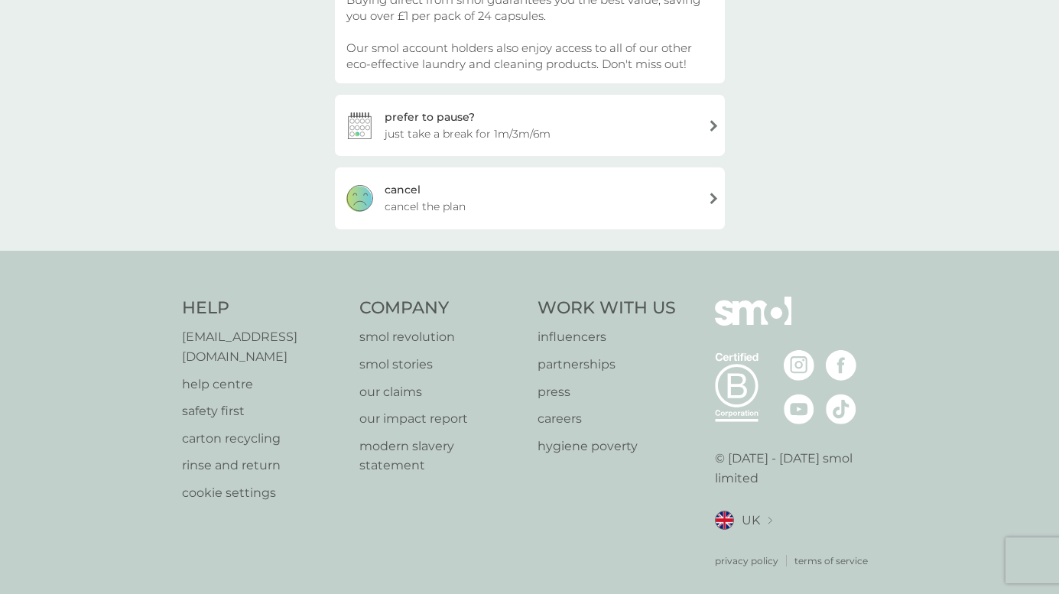
click at [559, 218] on div "[PERSON_NAME] the plan" at bounding box center [530, 197] width 390 height 61
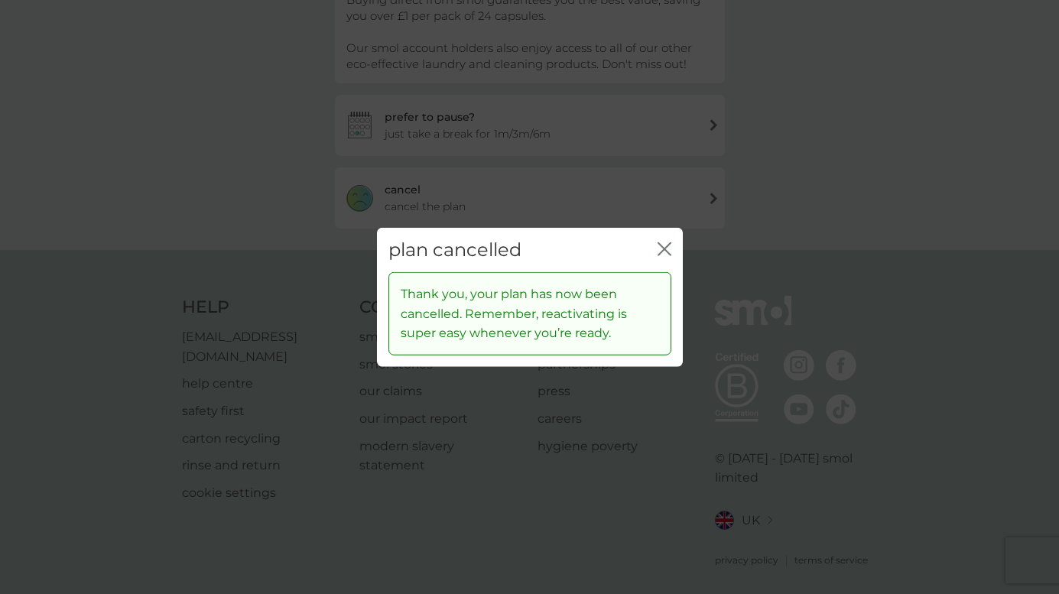
scroll to position [332, 0]
click at [672, 250] on div "plan cancelled close" at bounding box center [530, 249] width 306 height 45
click at [661, 251] on icon "close" at bounding box center [661, 248] width 6 height 12
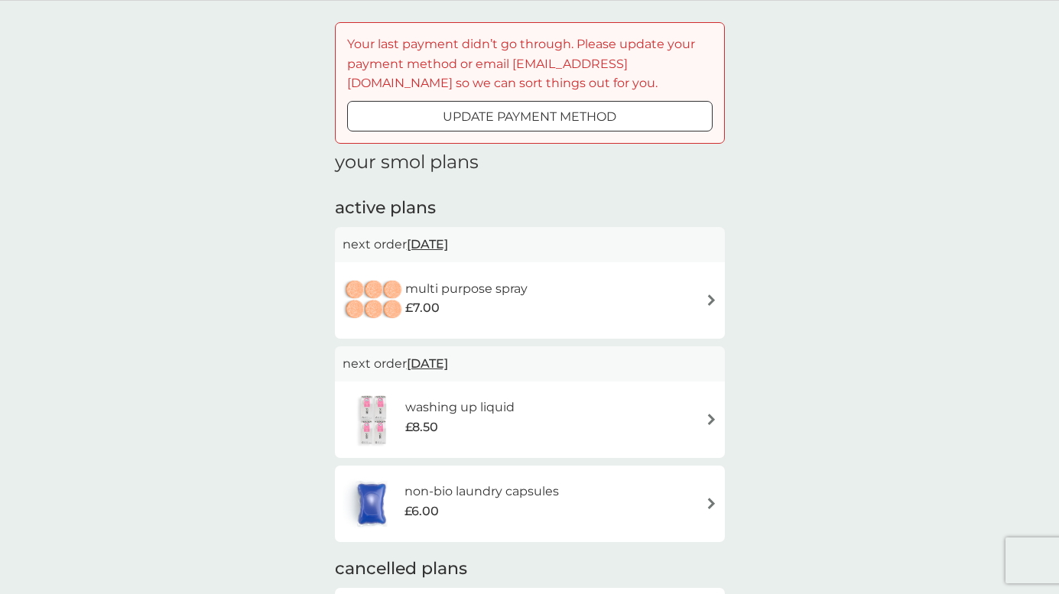
scroll to position [71, 0]
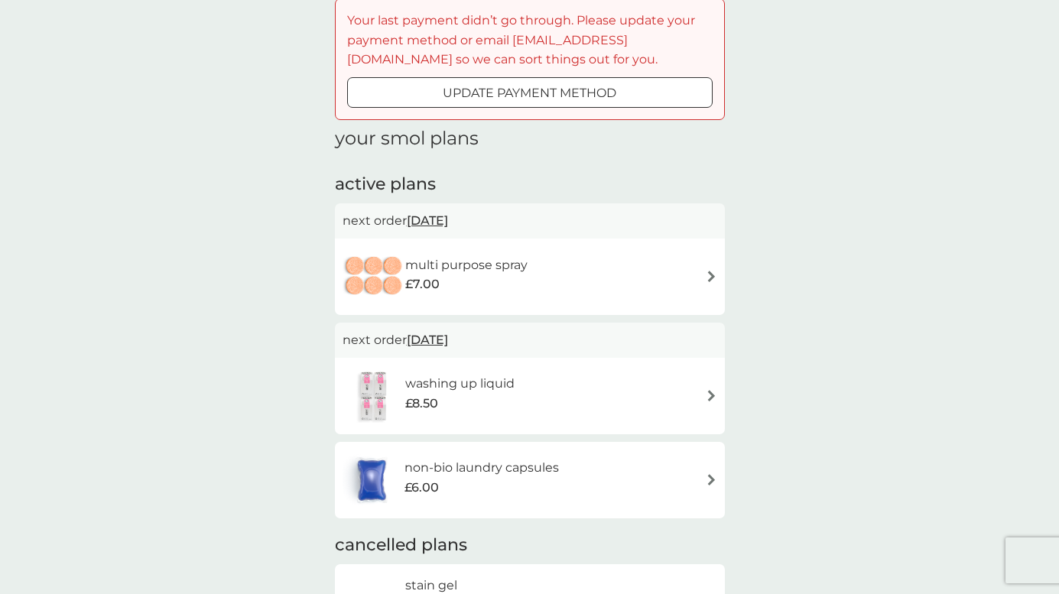
click at [517, 266] on h6 "multi purpose spray" at bounding box center [466, 265] width 122 height 20
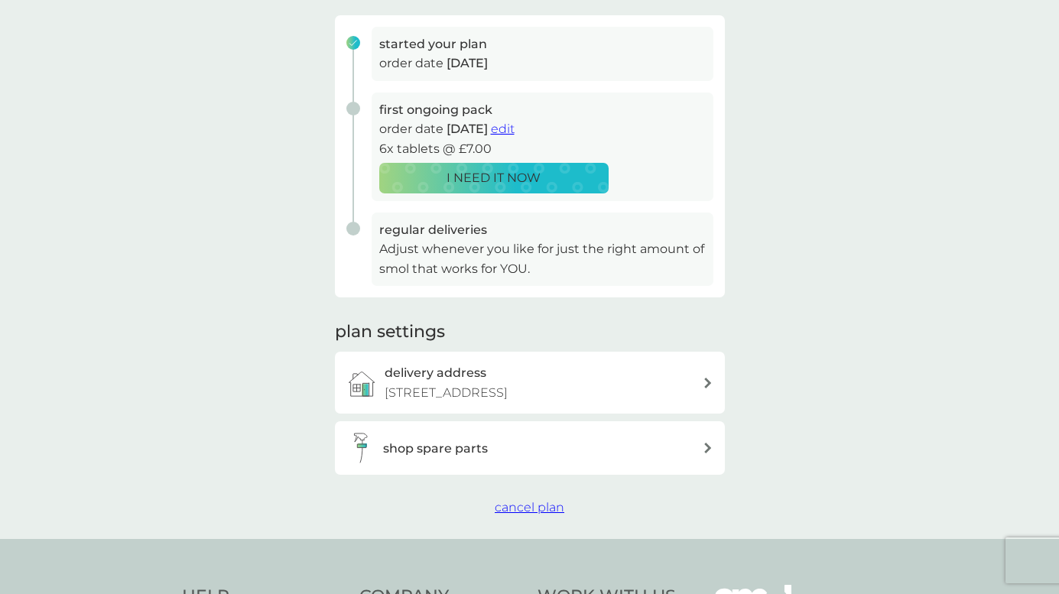
scroll to position [417, 0]
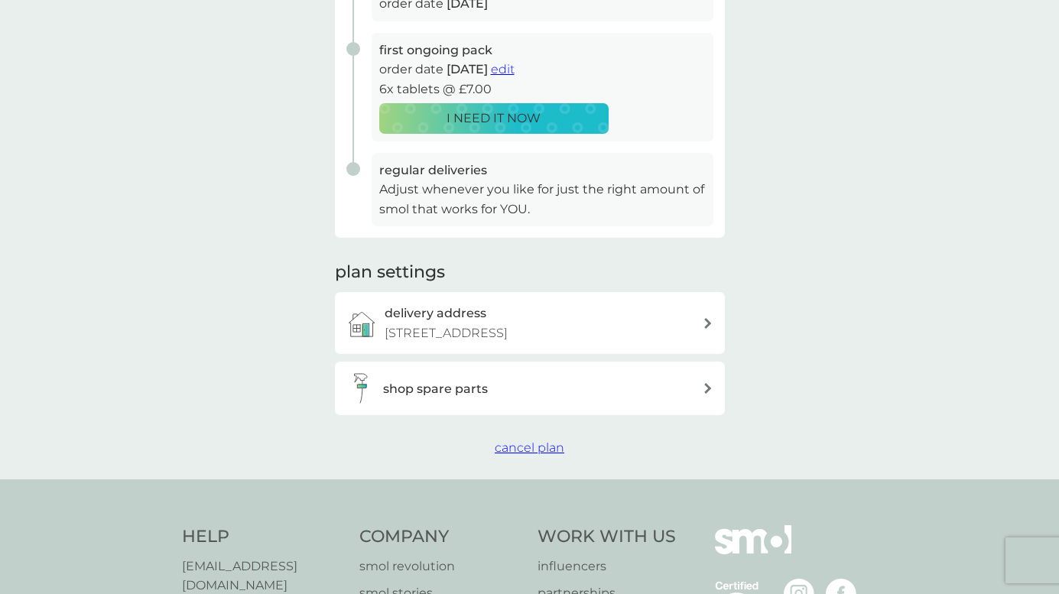
click at [516, 455] on span "cancel plan" at bounding box center [530, 447] width 70 height 15
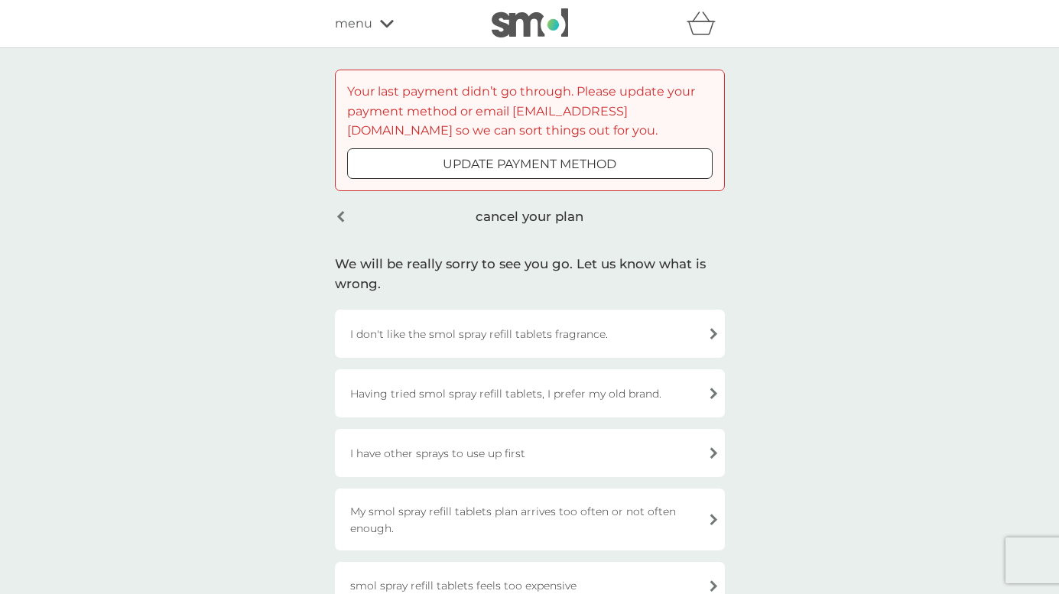
click at [517, 453] on div "I have other sprays to use up first" at bounding box center [530, 453] width 390 height 48
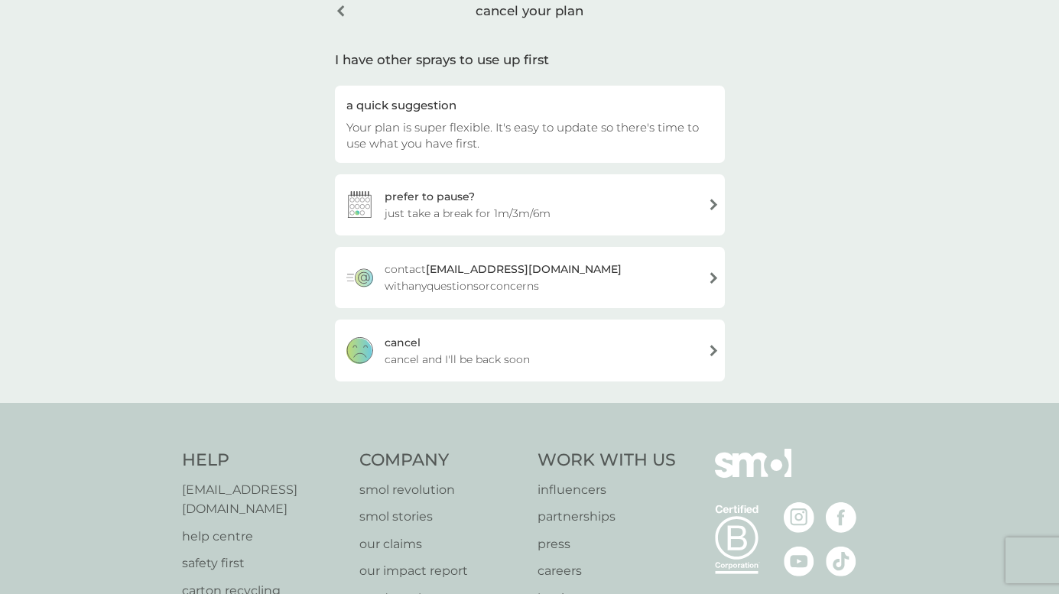
scroll to position [288, 0]
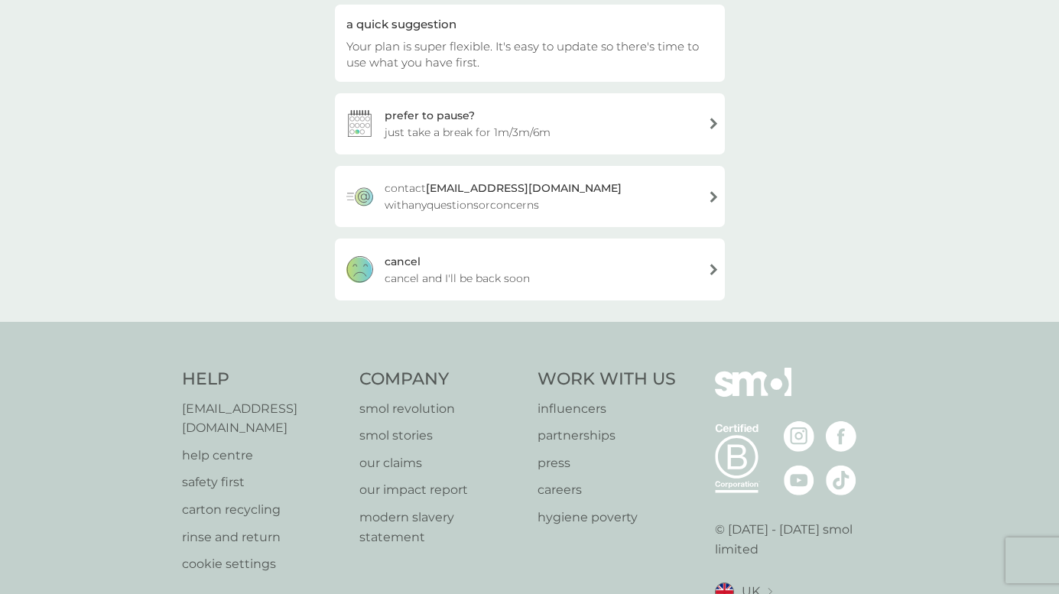
click at [434, 296] on div "[PERSON_NAME] and I'll be back soon" at bounding box center [530, 268] width 390 height 61
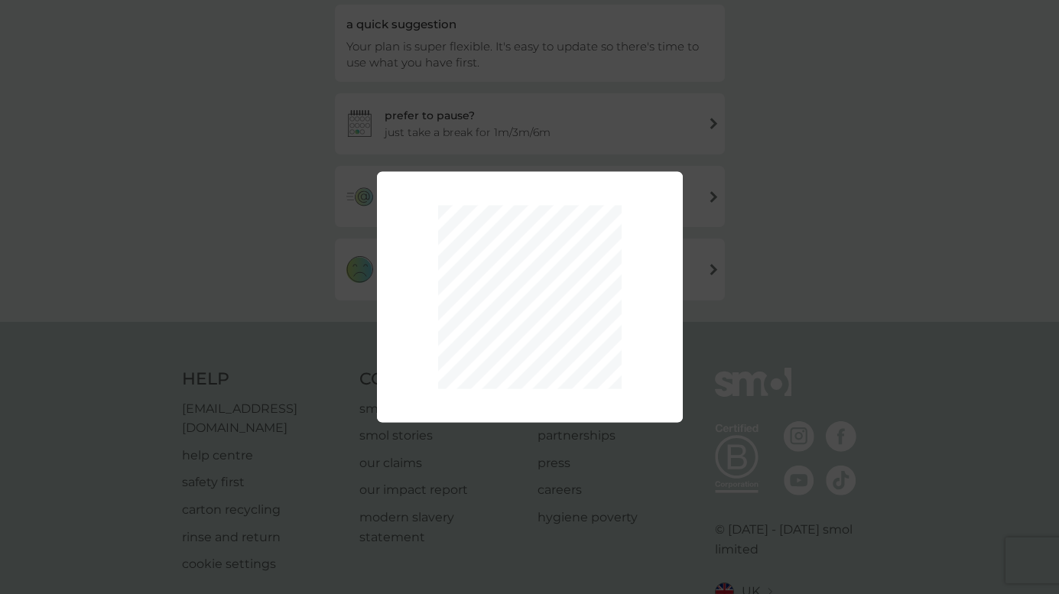
scroll to position [159, 0]
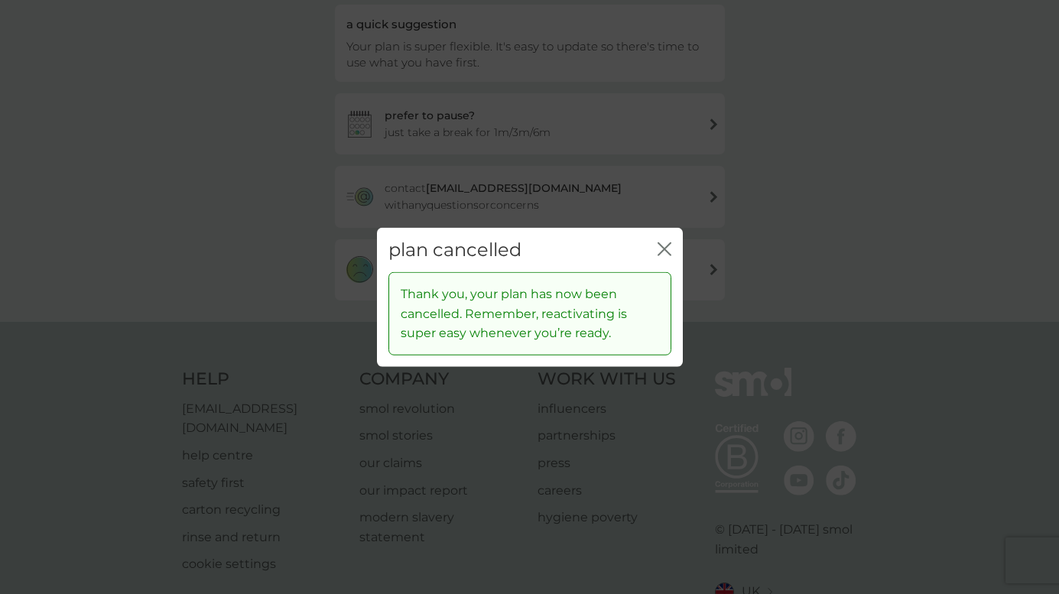
click at [661, 245] on icon "close" at bounding box center [664, 249] width 14 height 14
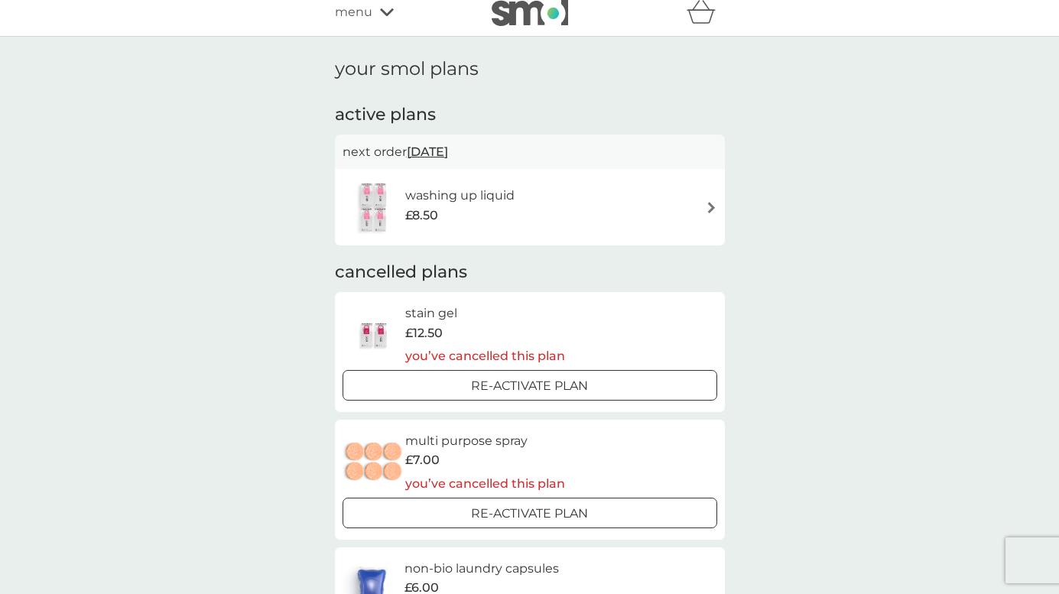
scroll to position [8, 0]
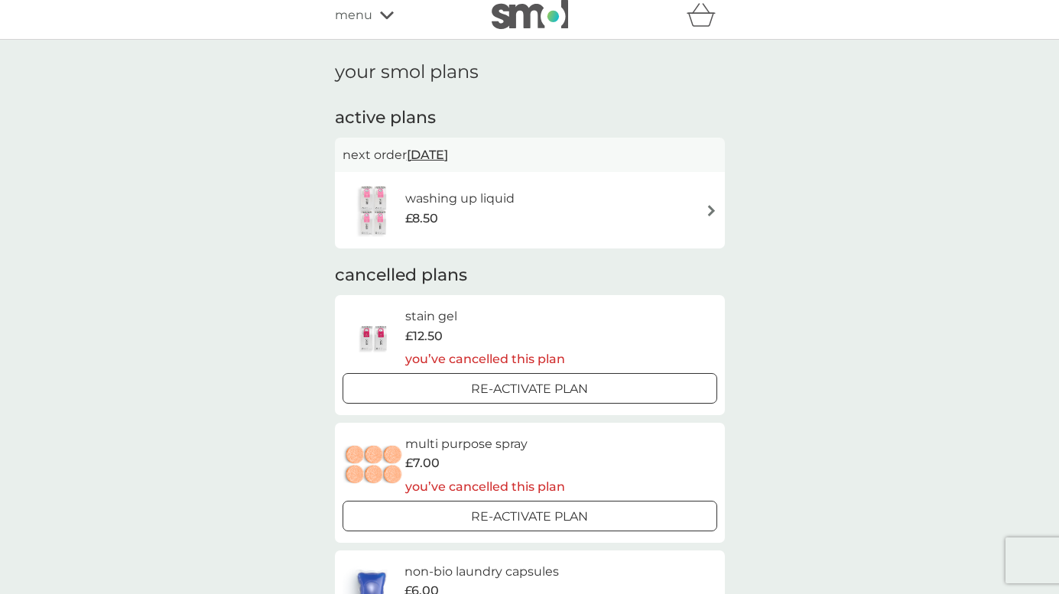
click at [565, 184] on div "washing up liquid £8.50" at bounding box center [529, 210] width 375 height 54
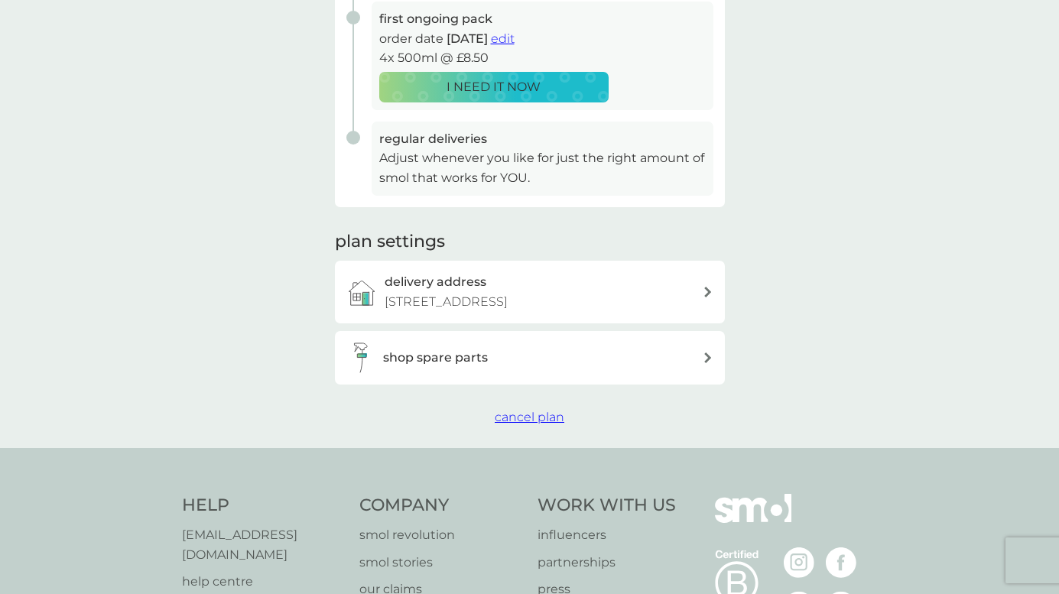
scroll to position [320, 0]
click at [513, 423] on span "cancel plan" at bounding box center [530, 415] width 70 height 15
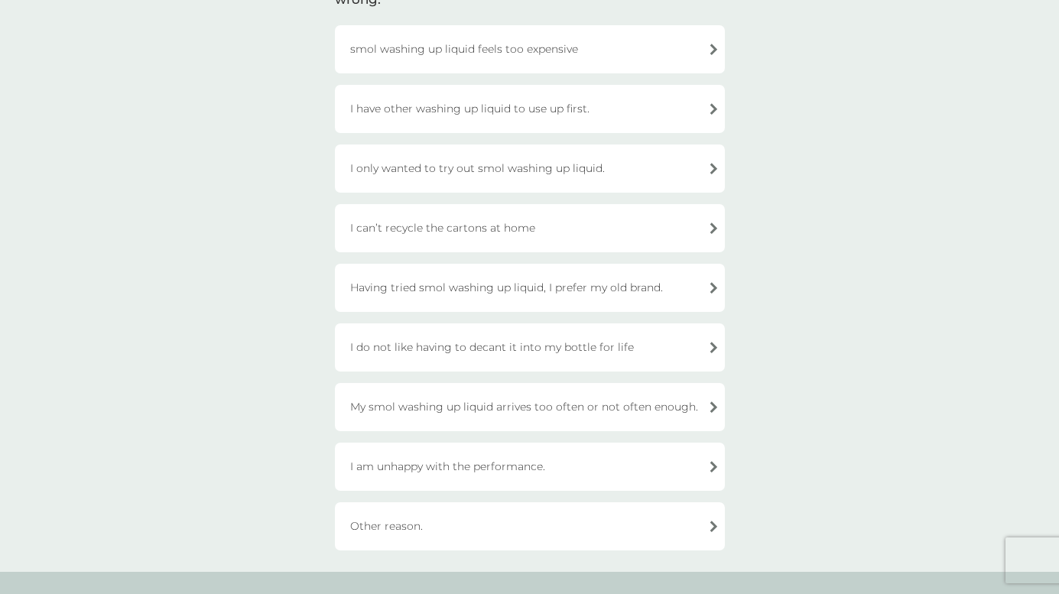
scroll to position [158, 0]
click at [549, 278] on div "Having tried smol washing up liquid, I prefer my old brand." at bounding box center [530, 285] width 390 height 48
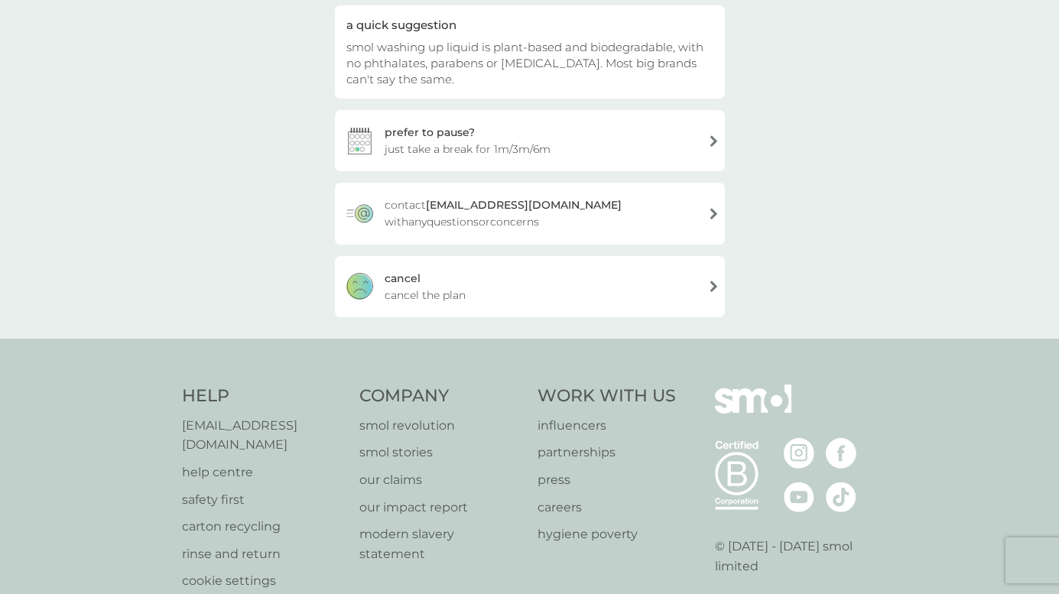
click at [543, 290] on div "[PERSON_NAME] the plan" at bounding box center [530, 286] width 390 height 61
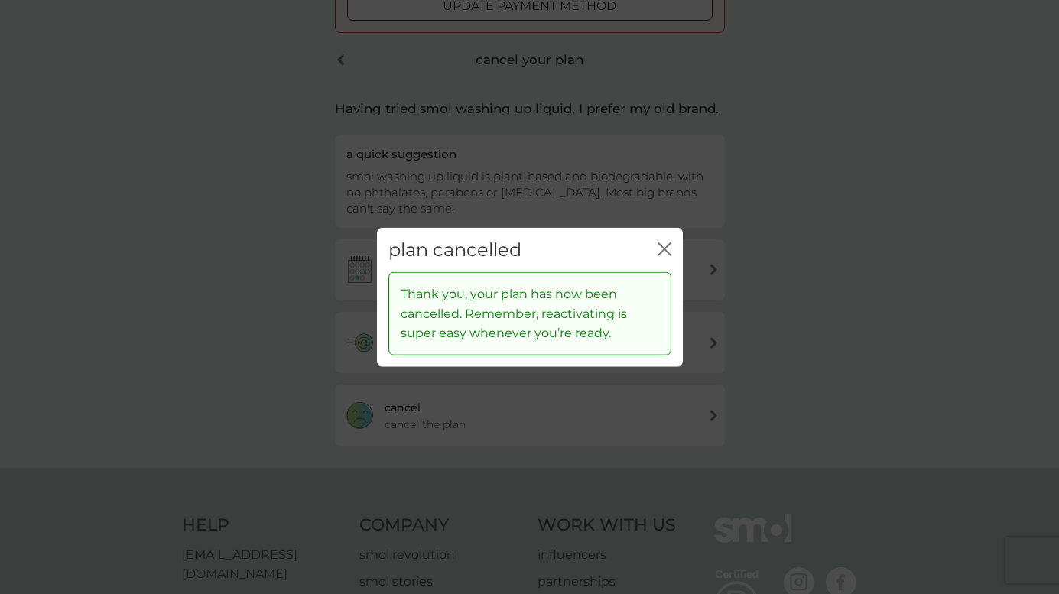
scroll to position [287, 0]
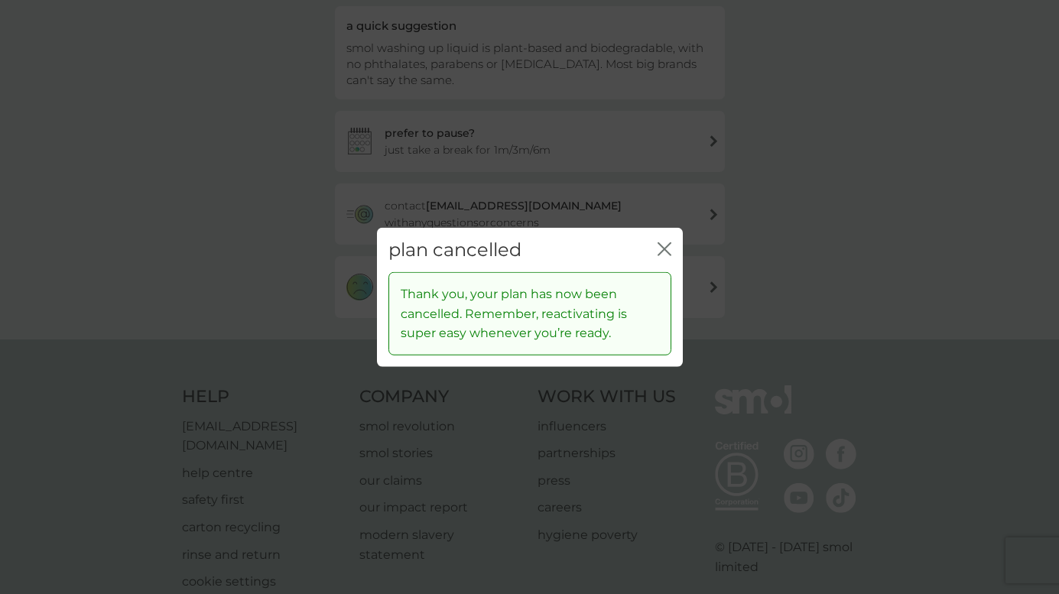
click at [670, 253] on icon "close" at bounding box center [664, 249] width 14 height 14
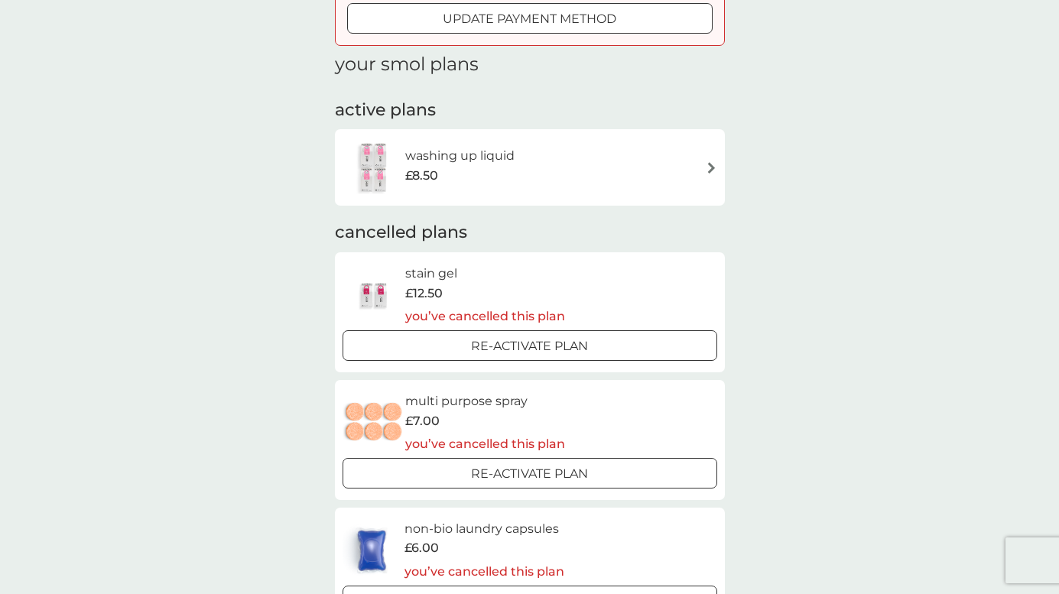
scroll to position [138, 0]
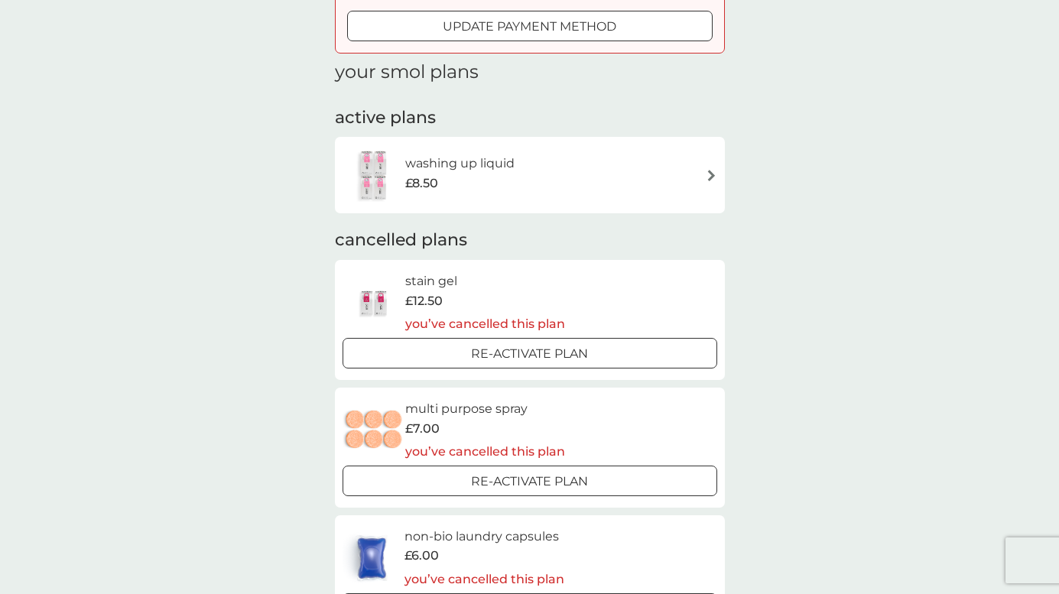
click at [563, 182] on div "washing up liquid £8.50" at bounding box center [529, 175] width 375 height 54
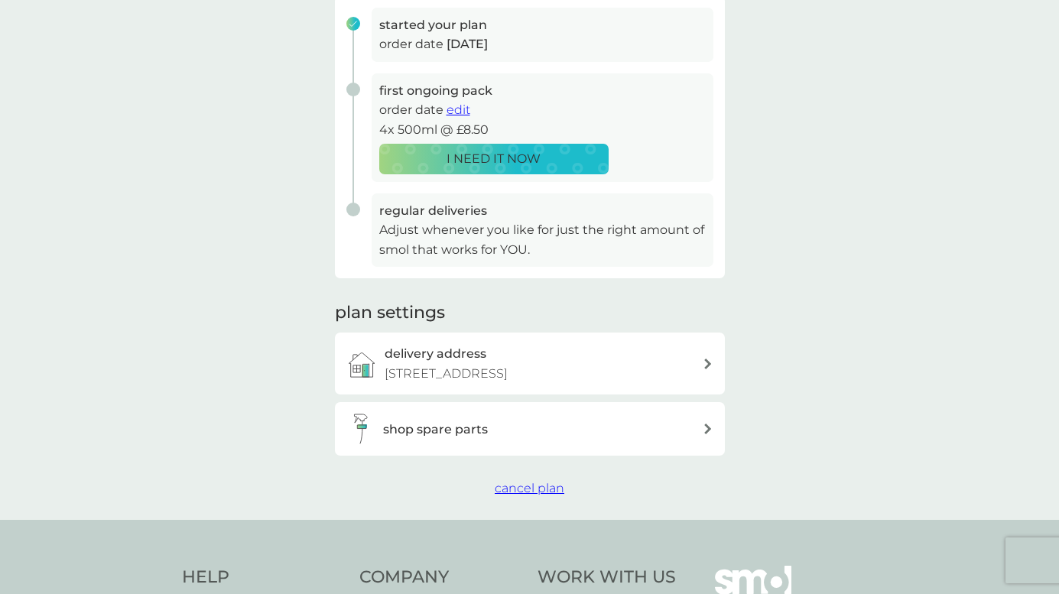
scroll to position [379, 0]
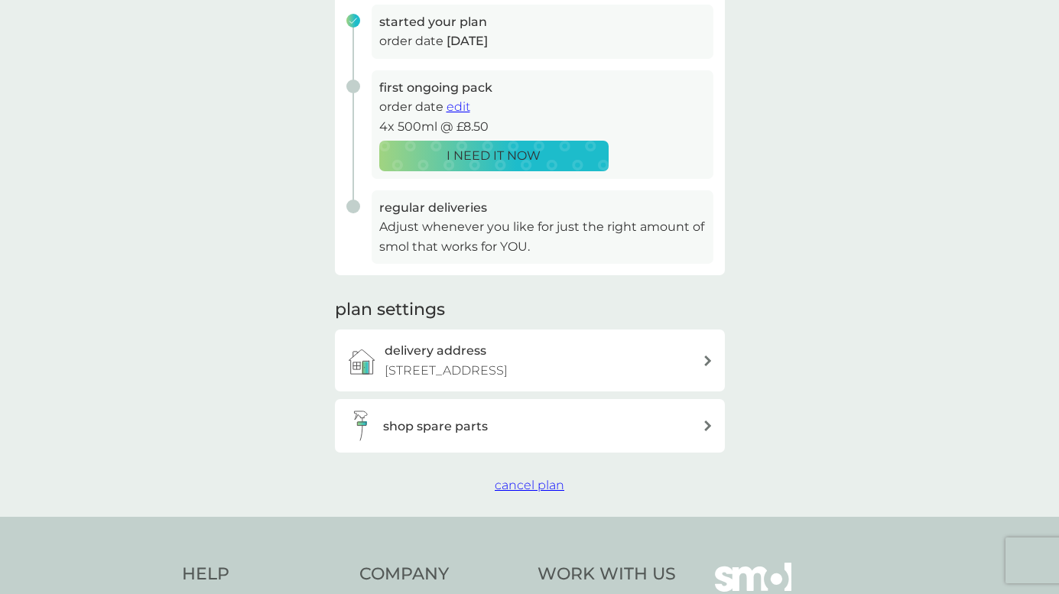
click at [517, 495] on button "cancel plan" at bounding box center [530, 485] width 70 height 20
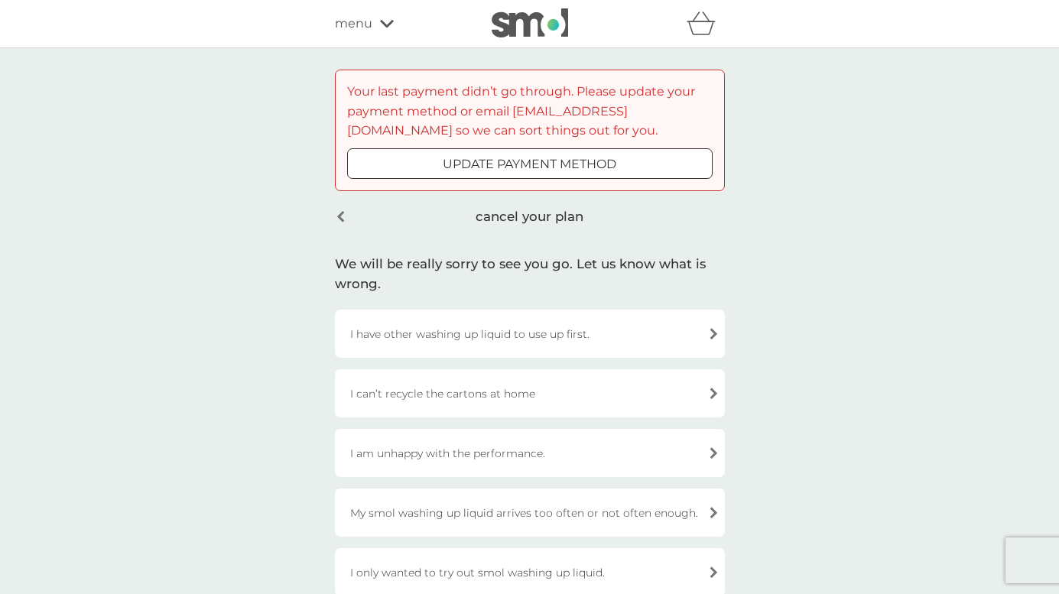
click at [517, 511] on div "My smol washing up liquid arrives too often or not often enough." at bounding box center [530, 512] width 390 height 48
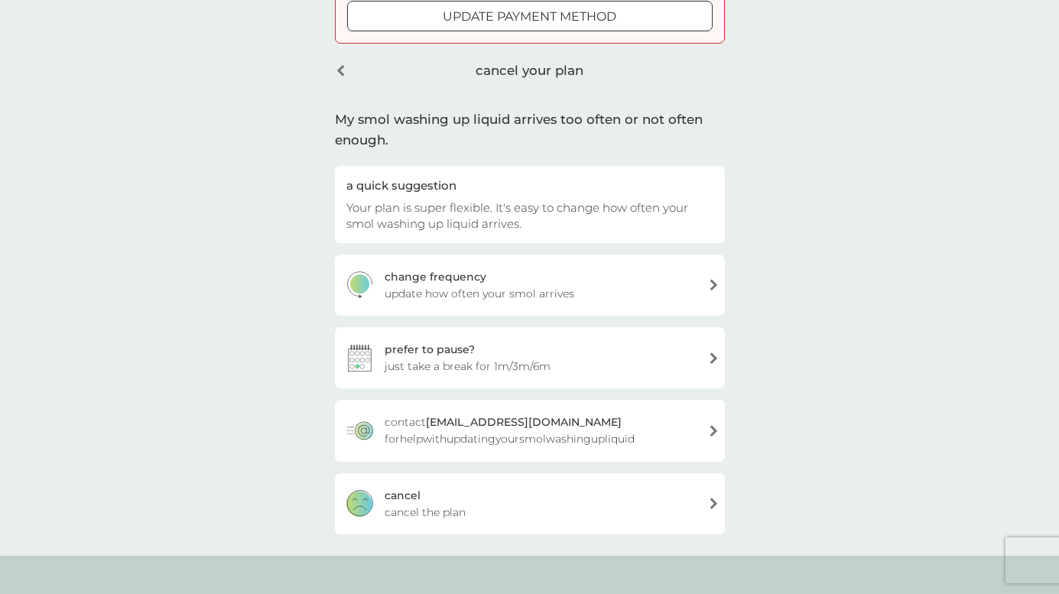
scroll to position [151, 0]
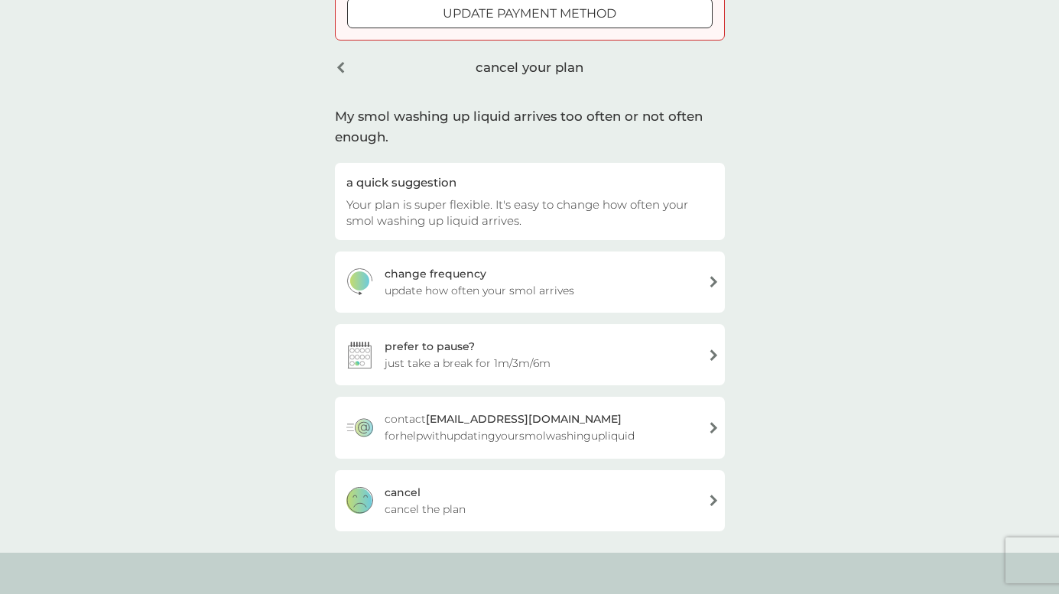
click at [517, 507] on div "[PERSON_NAME] the plan" at bounding box center [530, 500] width 390 height 61
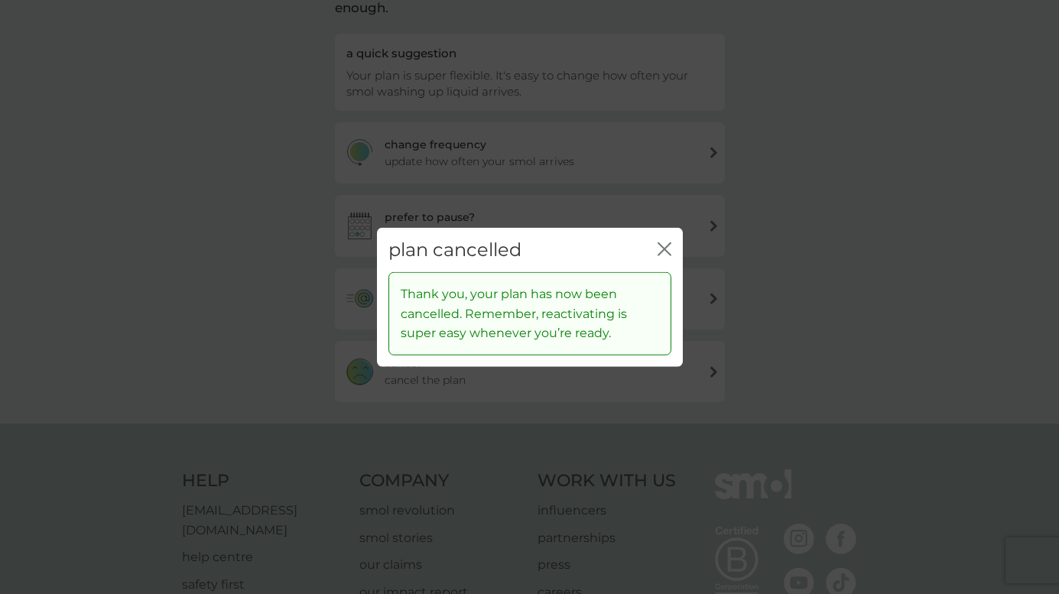
scroll to position [21, 0]
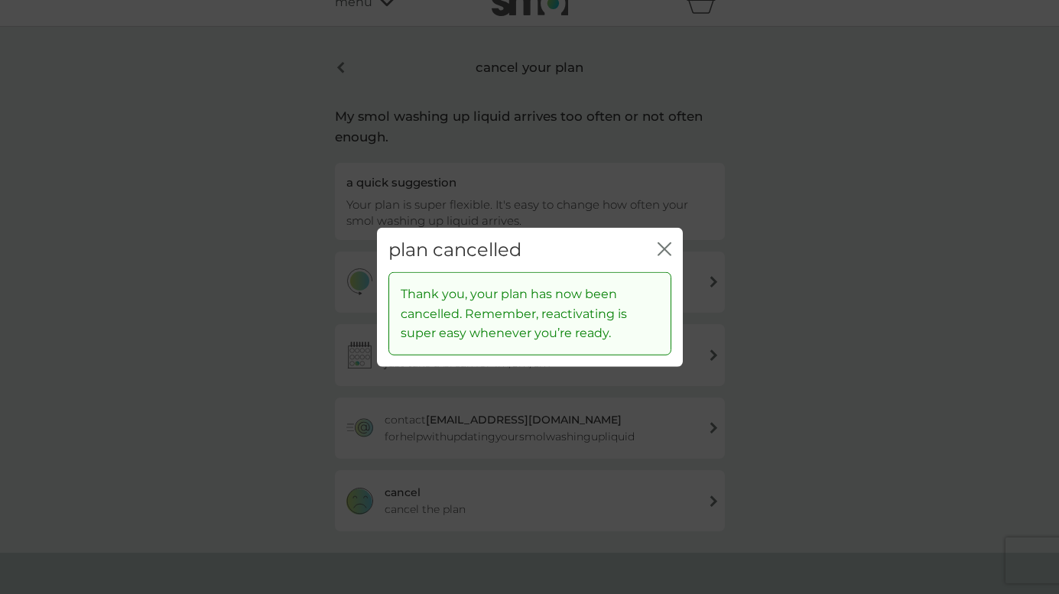
click at [660, 245] on icon "close" at bounding box center [661, 248] width 6 height 12
